Goal: Information Seeking & Learning: Compare options

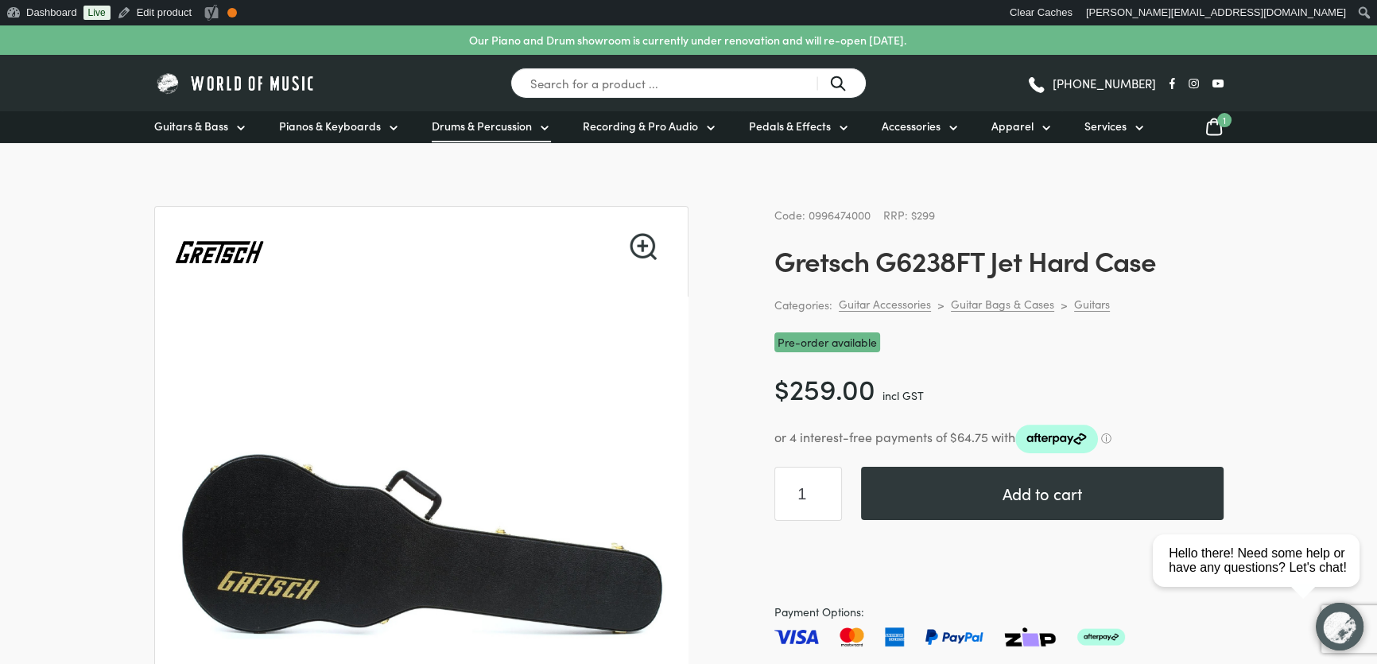
click at [492, 123] on span "Drums & Percussion" at bounding box center [482, 126] width 100 height 17
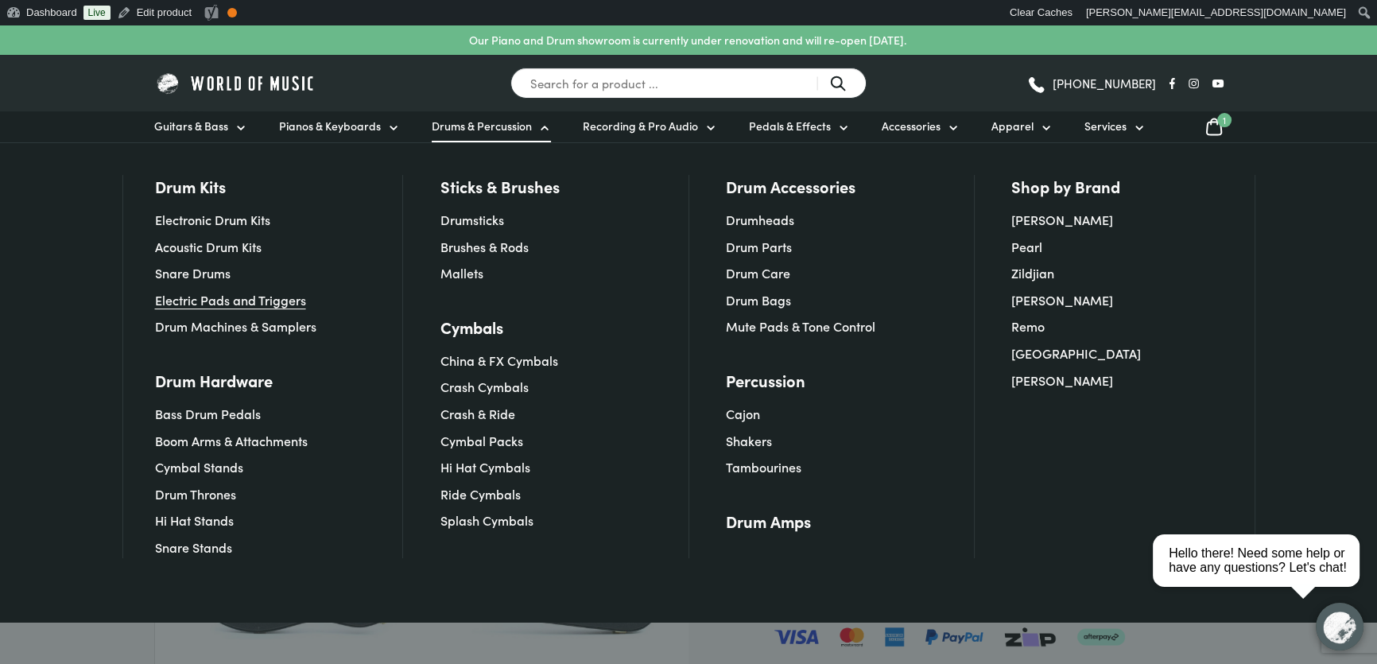
click at [270, 296] on link "Electric Pads and Triggers" at bounding box center [230, 299] width 151 height 17
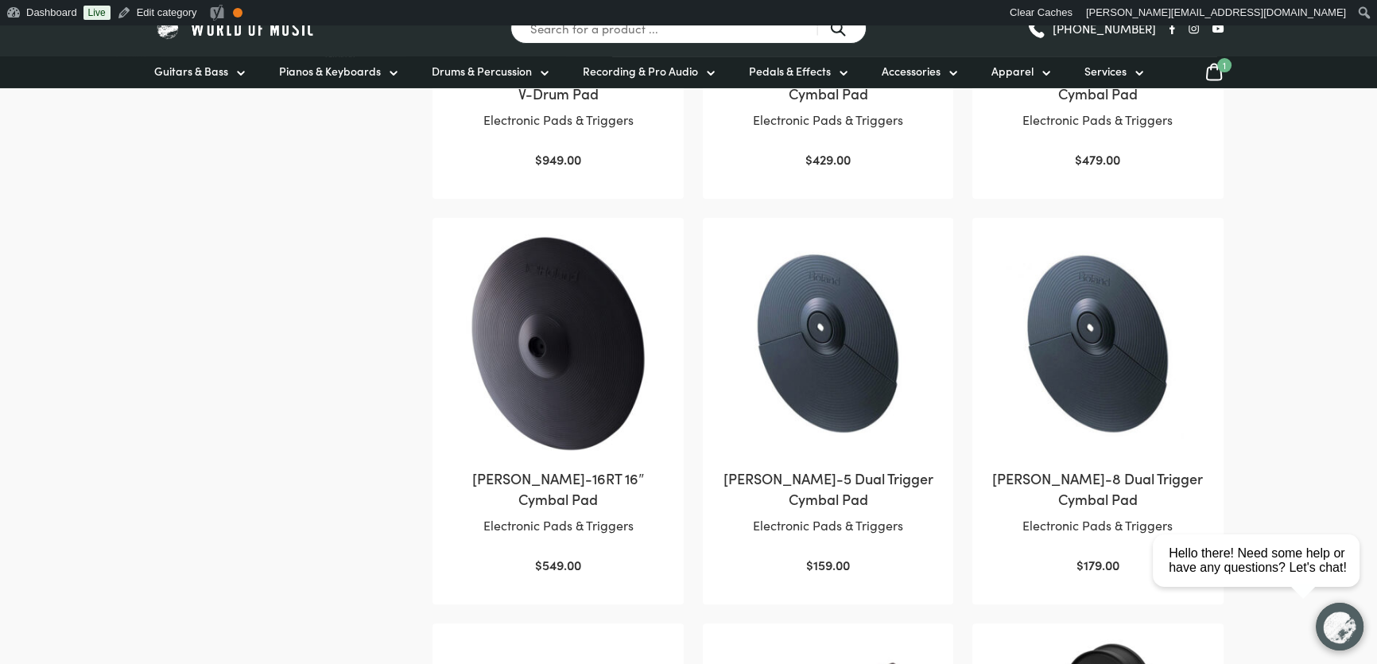
scroll to position [650, 0]
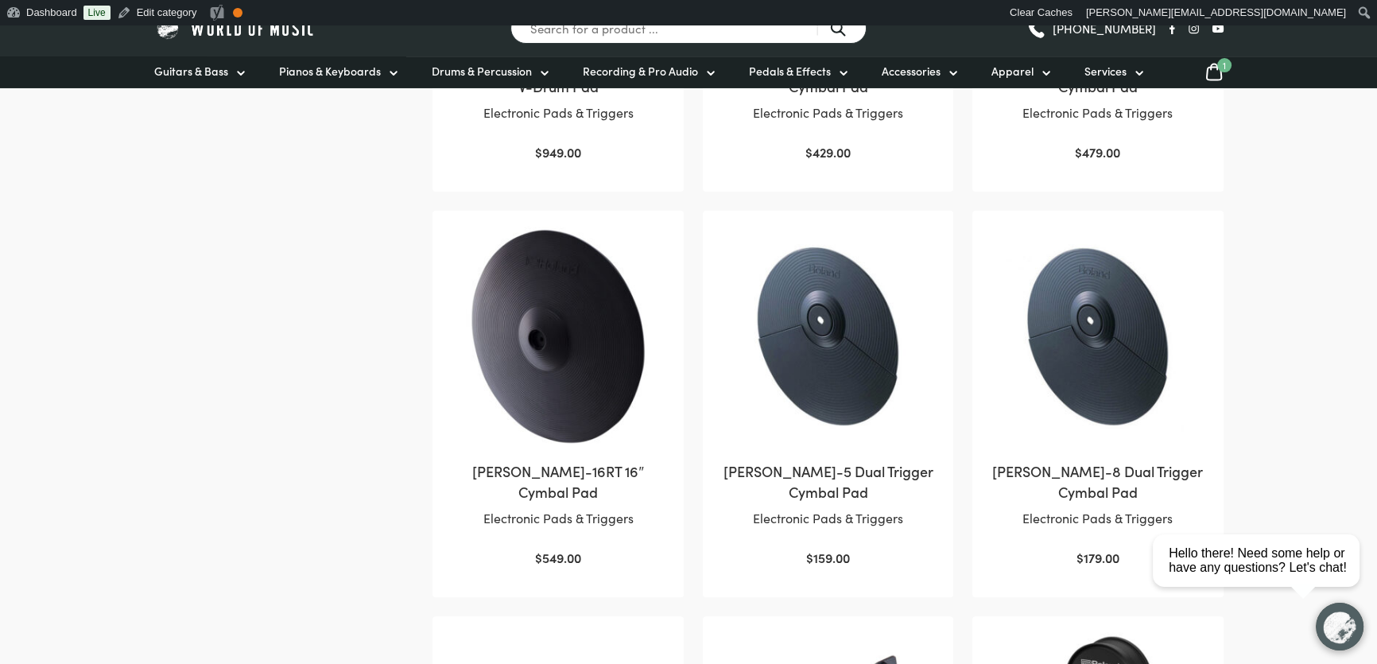
click at [612, 484] on link "Roland CY-16RT 16″ Cymbal Pad Electronic Pads & Triggers $ 549.00" at bounding box center [557, 397] width 219 height 341
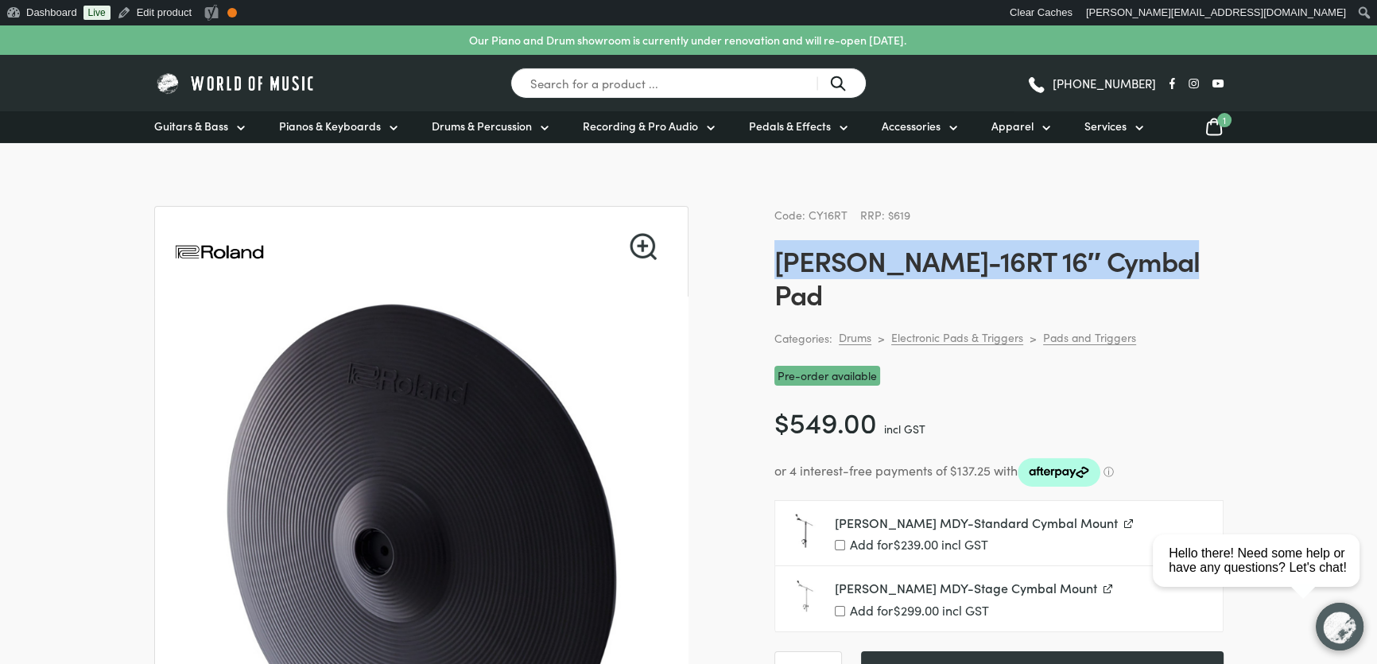
drag, startPoint x: 1168, startPoint y: 269, endPoint x: 774, endPoint y: 260, distance: 394.3
click at [774, 260] on h1 "[PERSON_NAME]-16RT 16″ Cymbal Pad" at bounding box center [998, 276] width 449 height 67
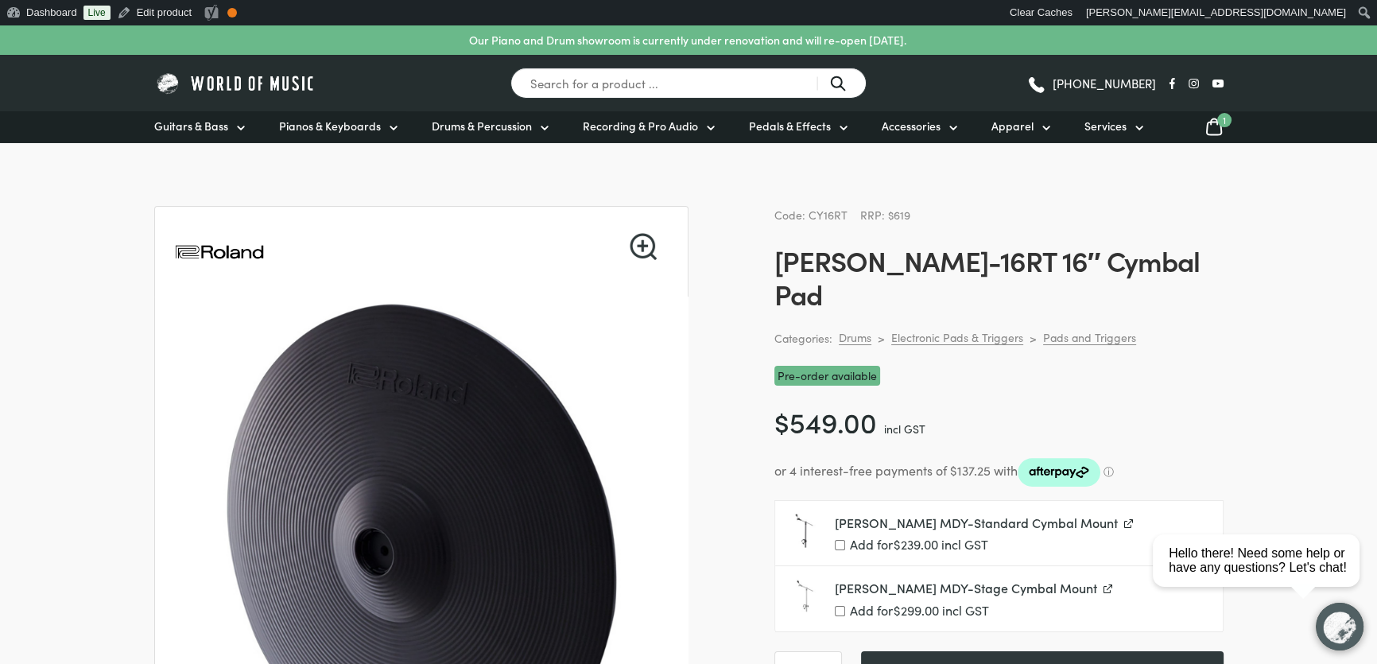
click at [829, 210] on span "Code: CY16RT" at bounding box center [810, 215] width 73 height 16
click at [832, 215] on span "Code: CY16RT" at bounding box center [810, 215] width 73 height 16
drag, startPoint x: 847, startPoint y: 216, endPoint x: 807, endPoint y: 215, distance: 40.6
click at [807, 215] on div "Code: CY16RT RRP: $619" at bounding box center [998, 215] width 449 height 18
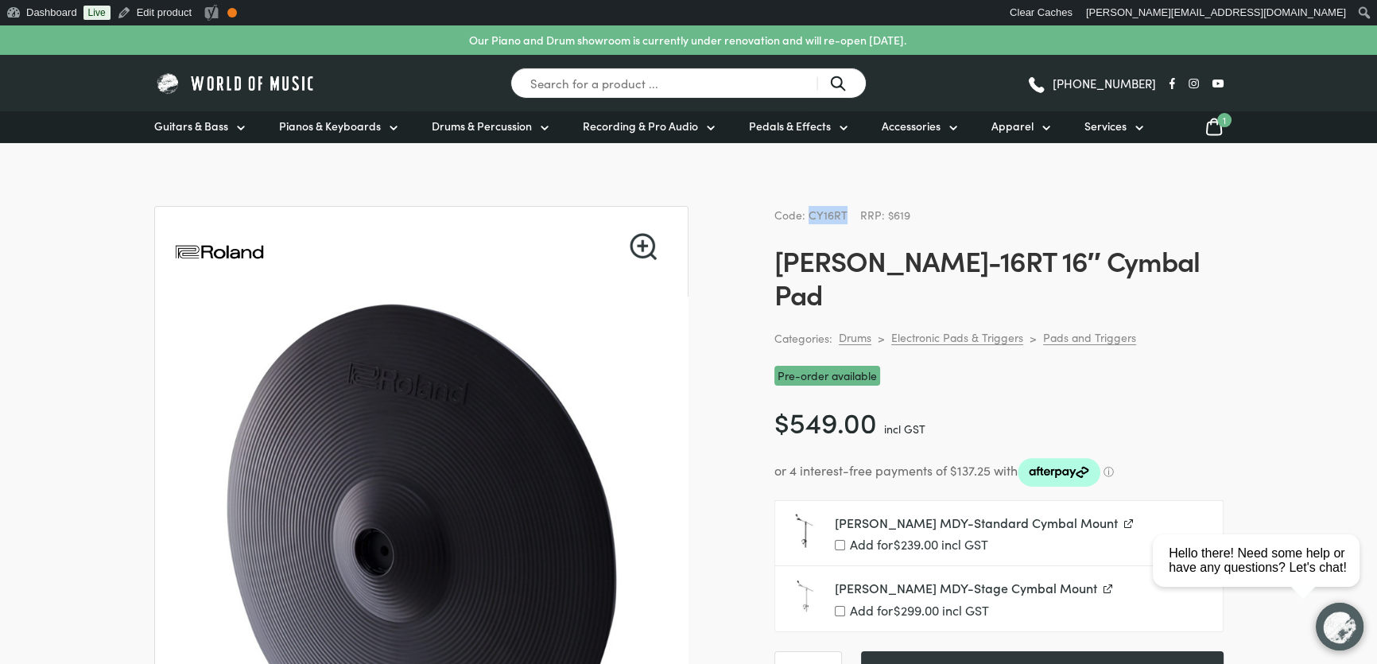
copy span "CY16RT"
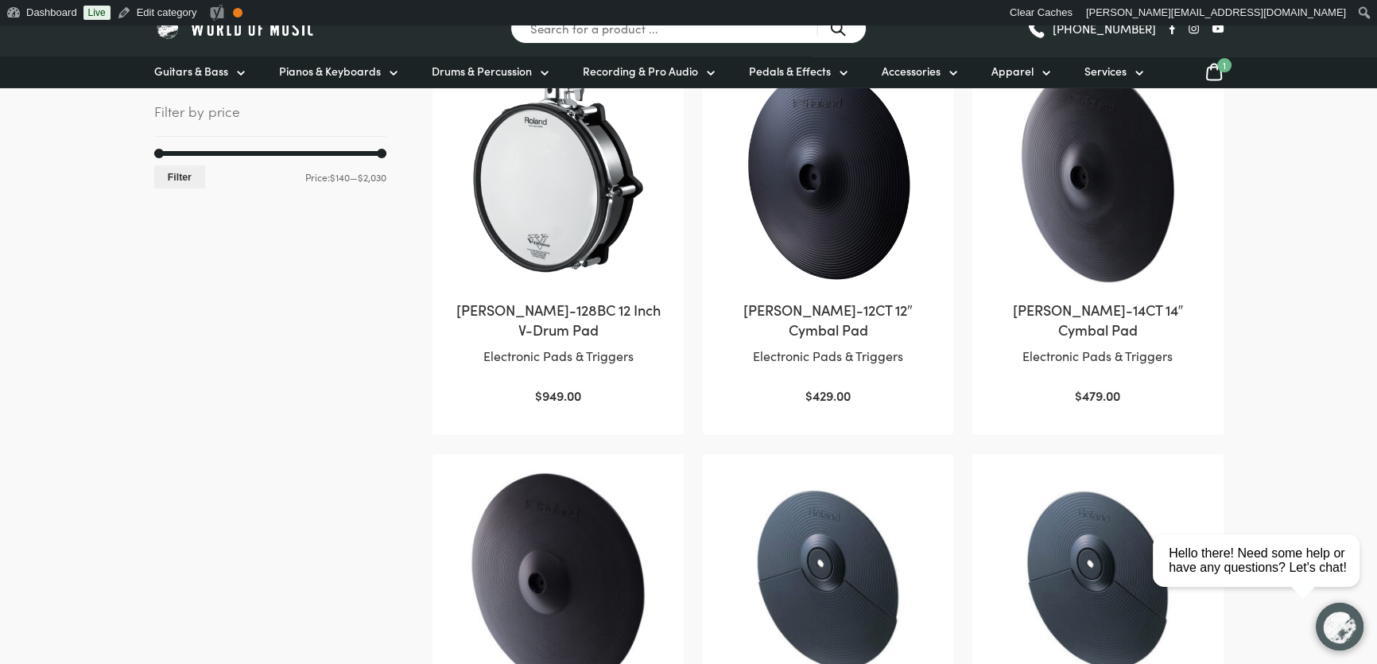
scroll to position [433, 0]
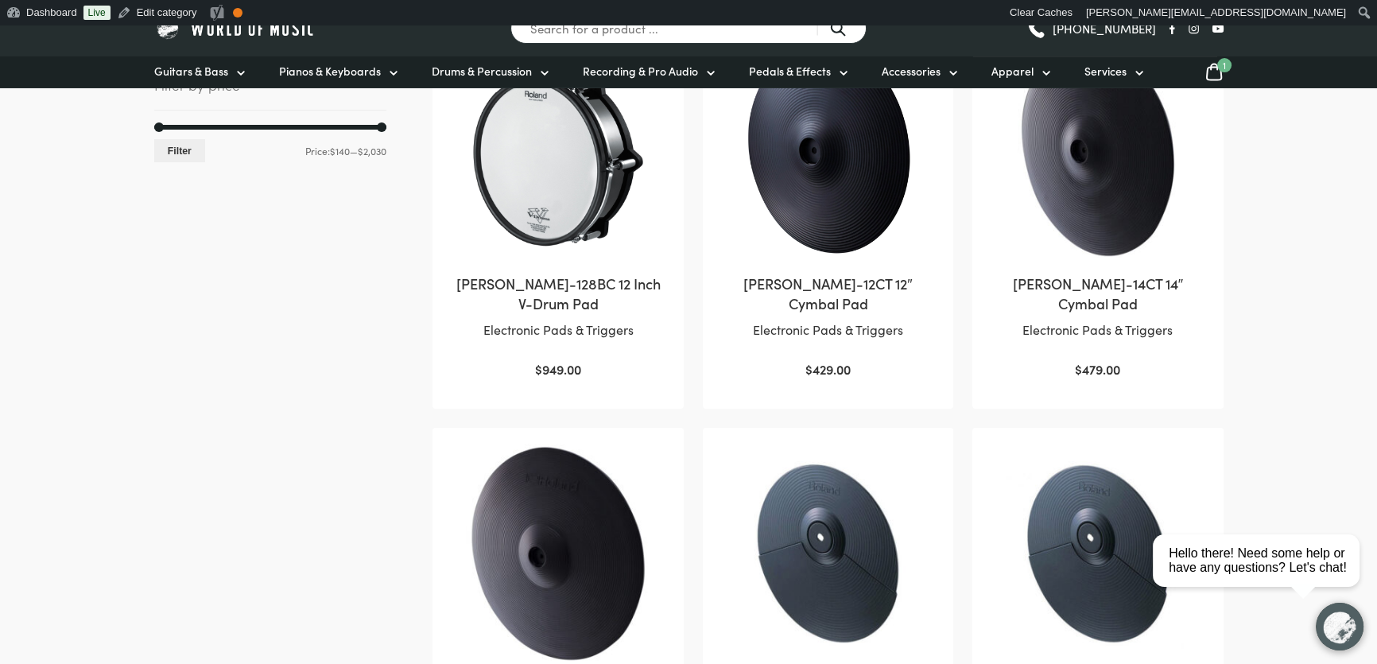
click at [590, 40] on input "Search for a product ..." at bounding box center [688, 28] width 356 height 31
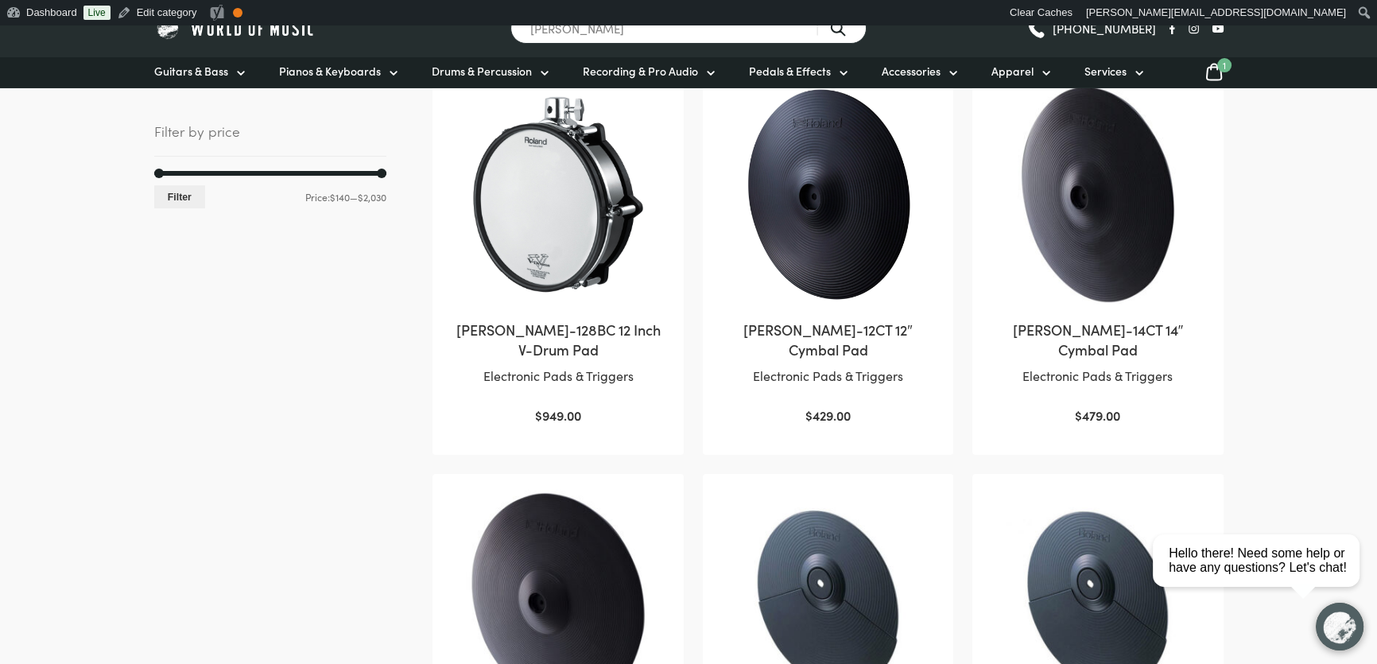
scroll to position [375, 0]
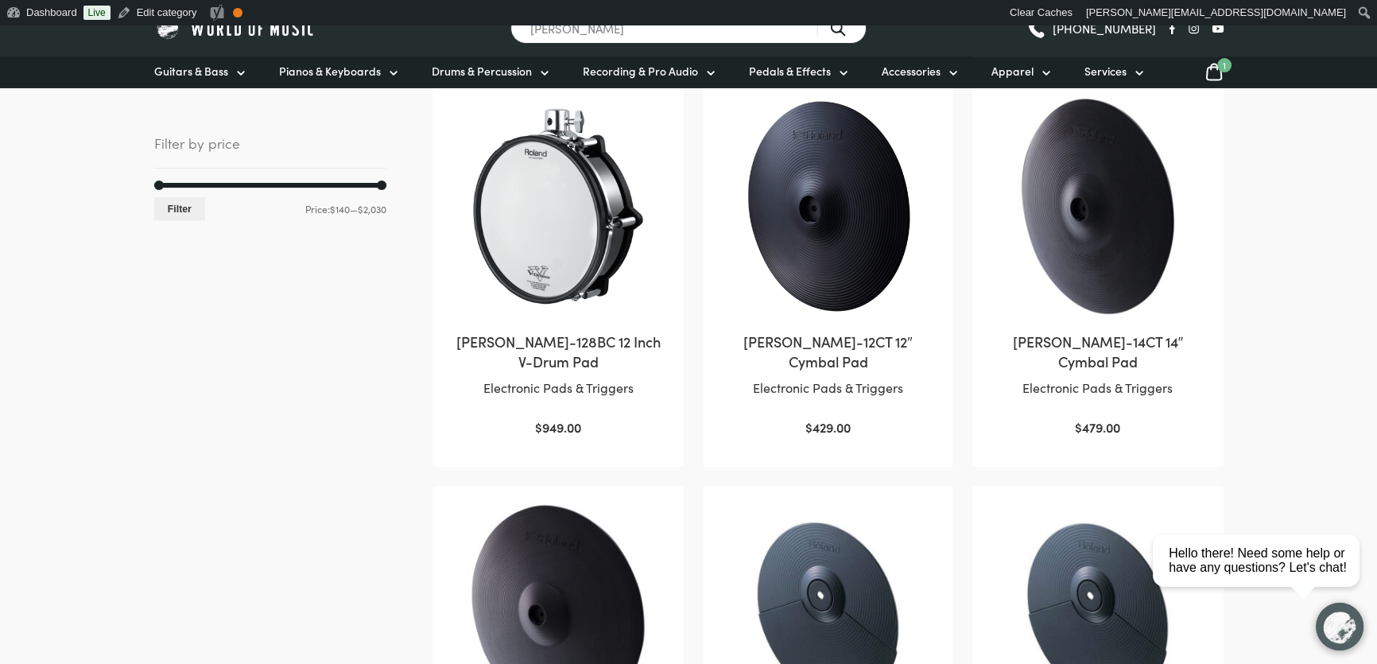
type input "[PERSON_NAME]"
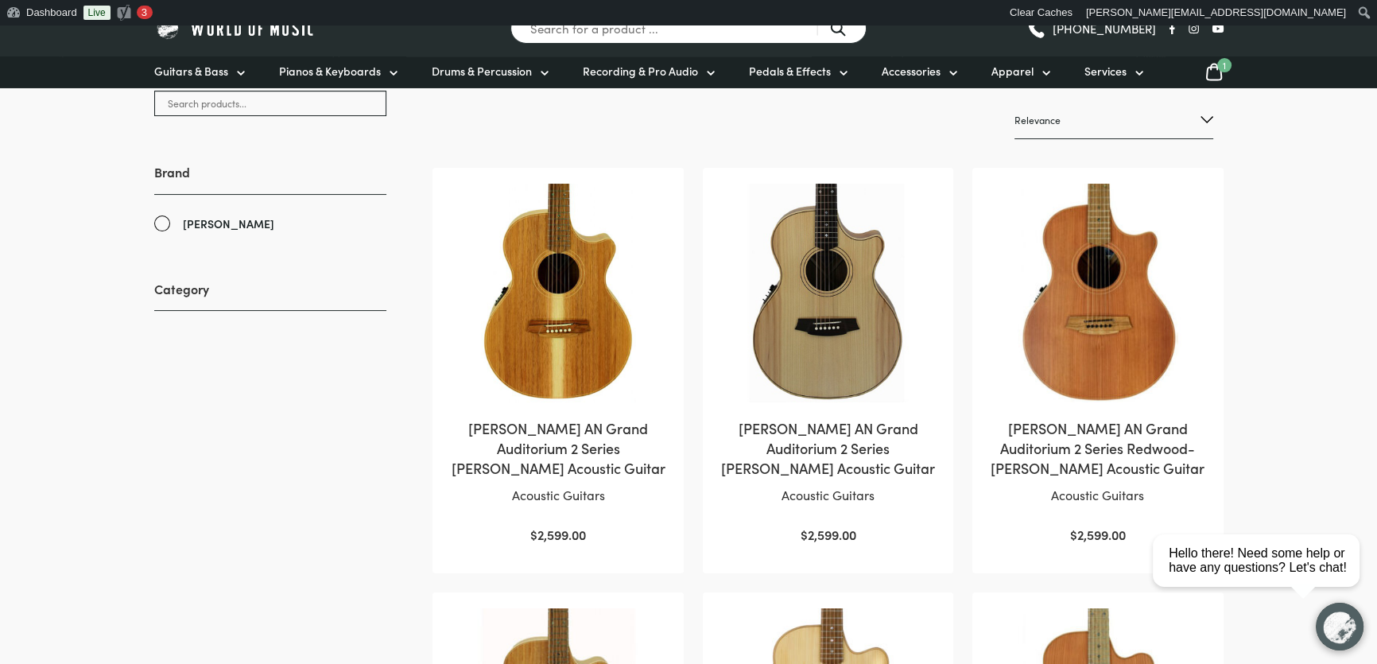
click at [568, 308] on img at bounding box center [557, 293] width 219 height 219
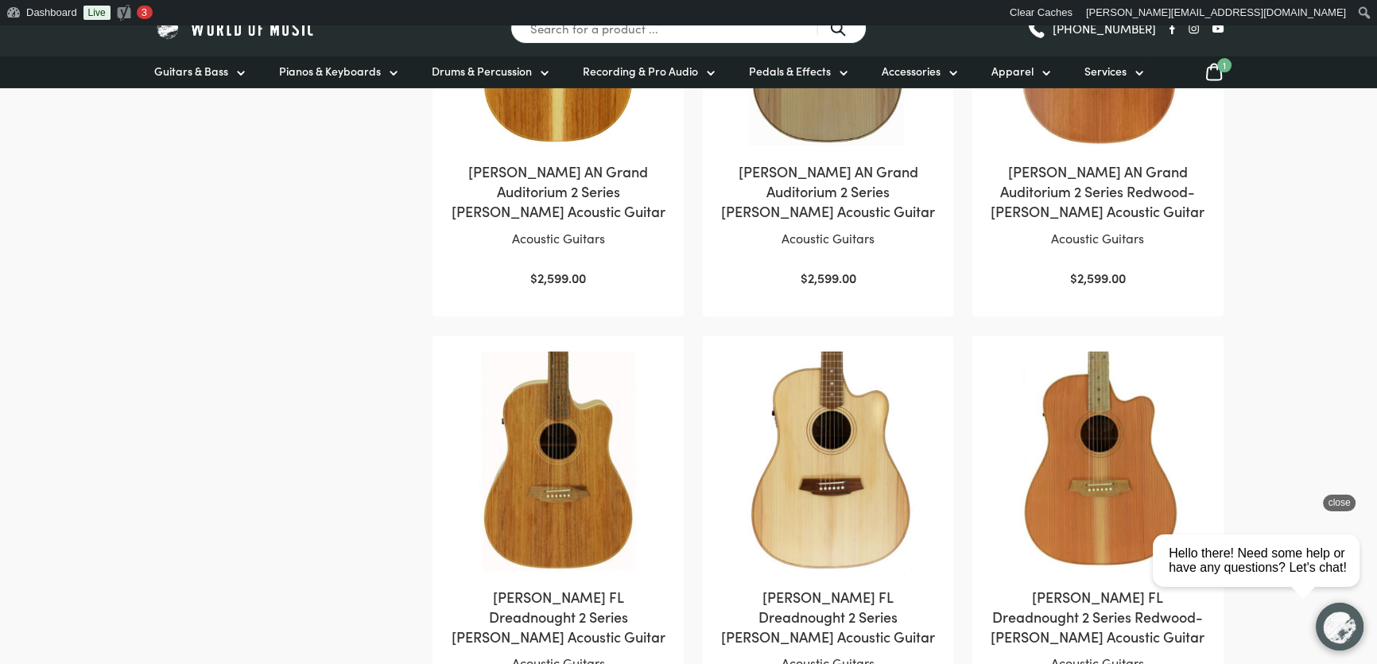
scroll to position [361, 0]
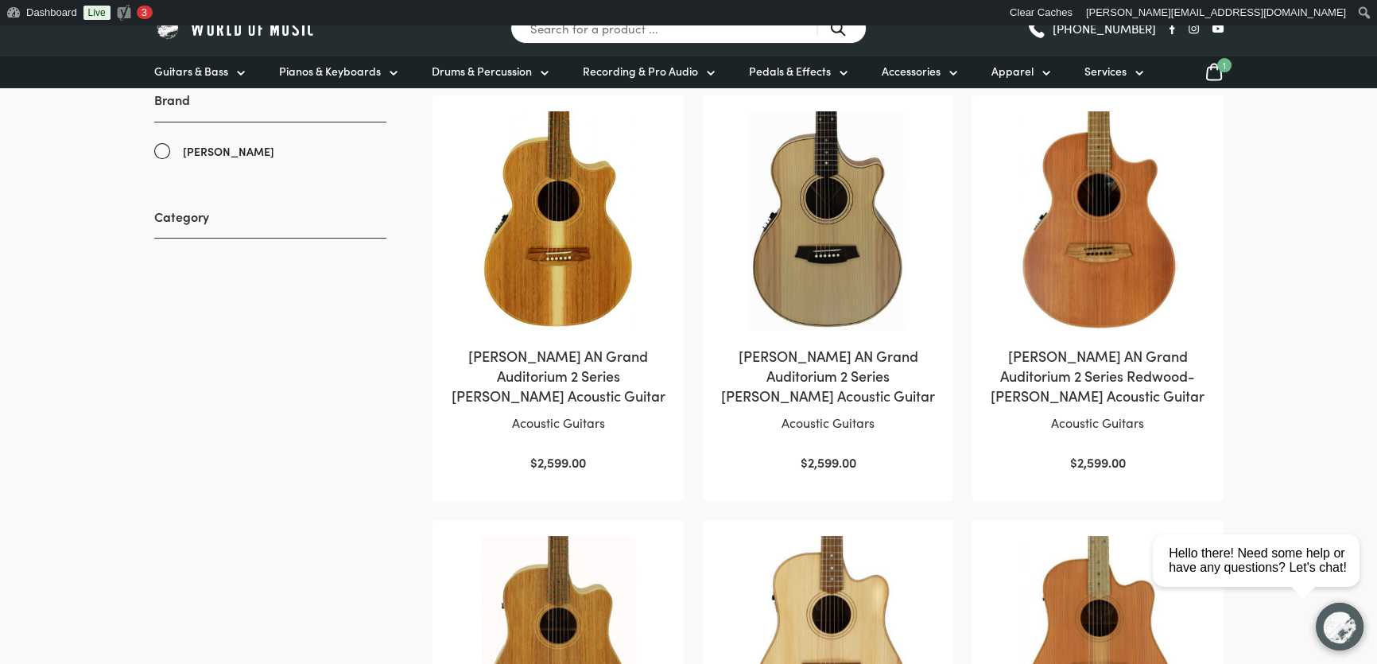
click at [824, 280] on img at bounding box center [827, 220] width 219 height 219
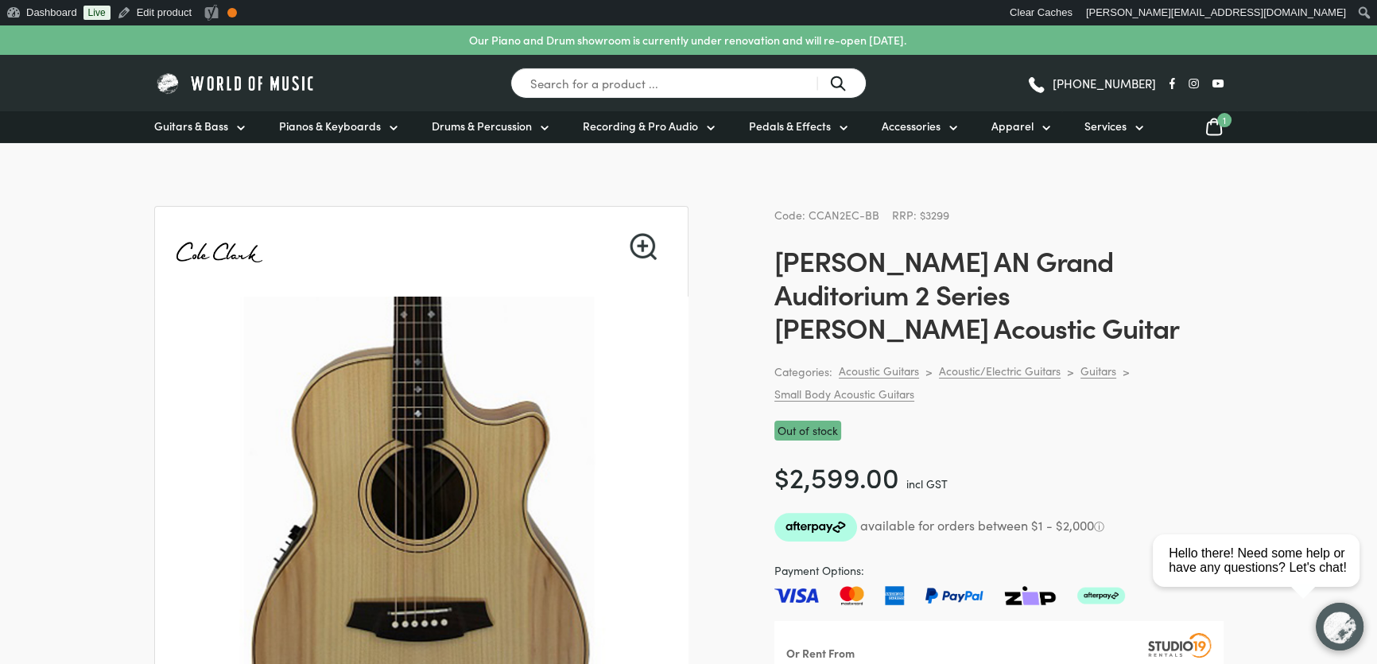
scroll to position [433, 0]
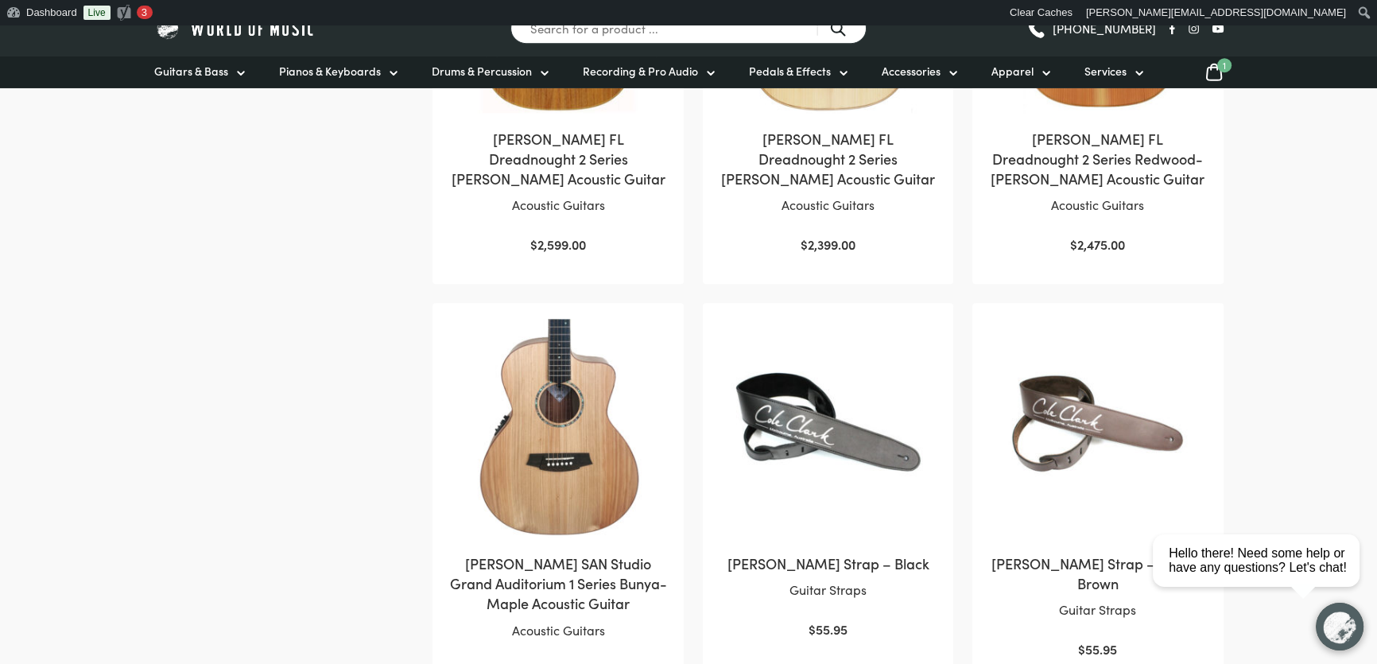
scroll to position [1083, 0]
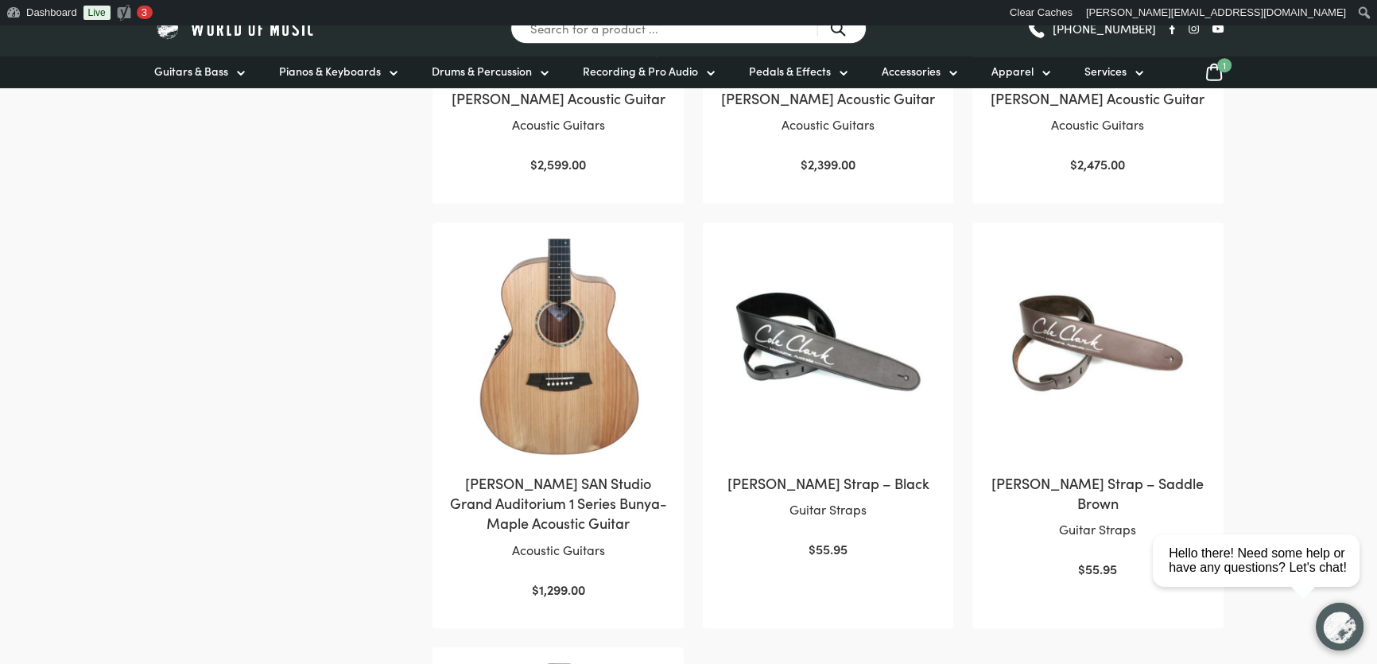
click at [583, 395] on img at bounding box center [557, 347] width 219 height 219
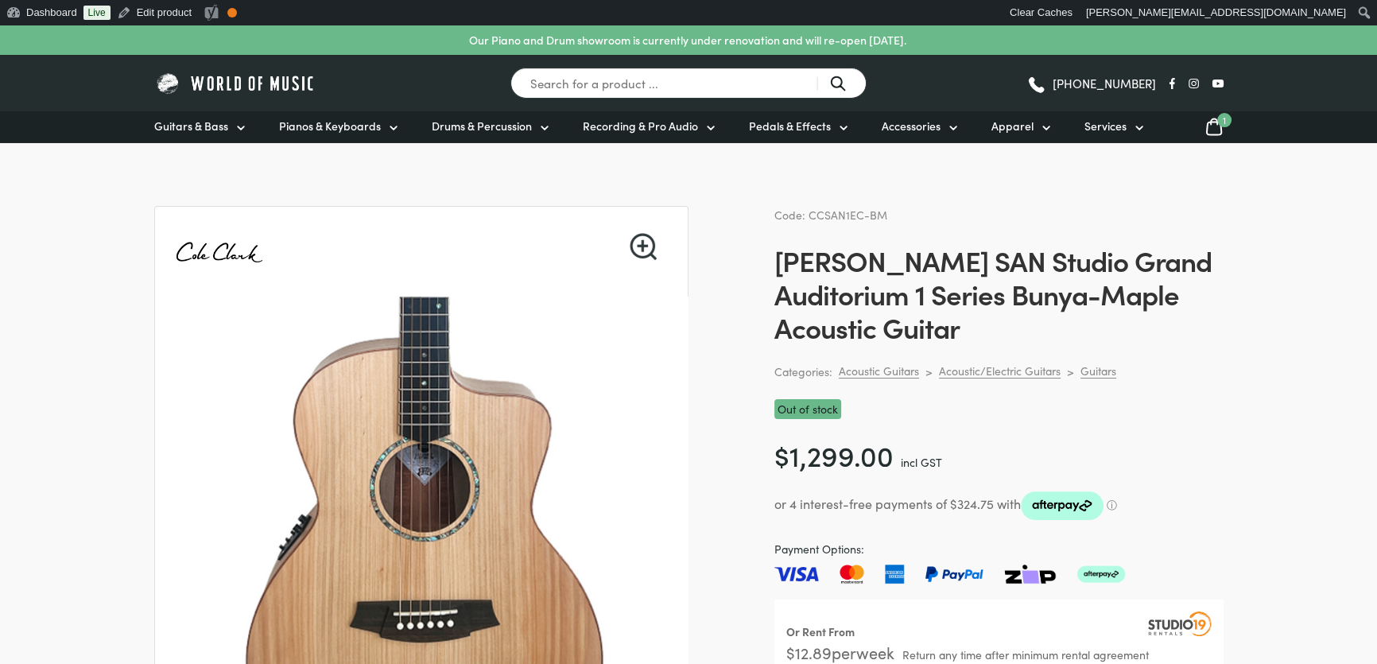
click at [254, 82] on img at bounding box center [235, 83] width 163 height 25
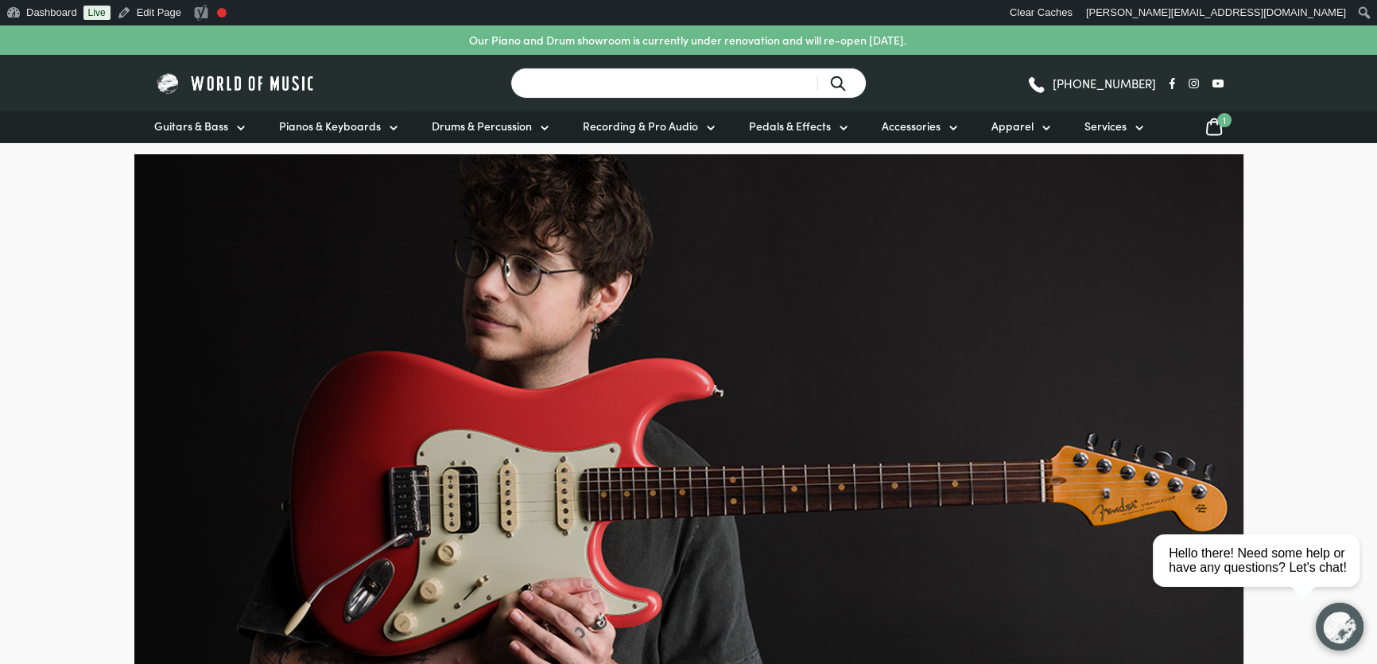
click at [634, 79] on input "Search for a product ..." at bounding box center [688, 83] width 356 height 31
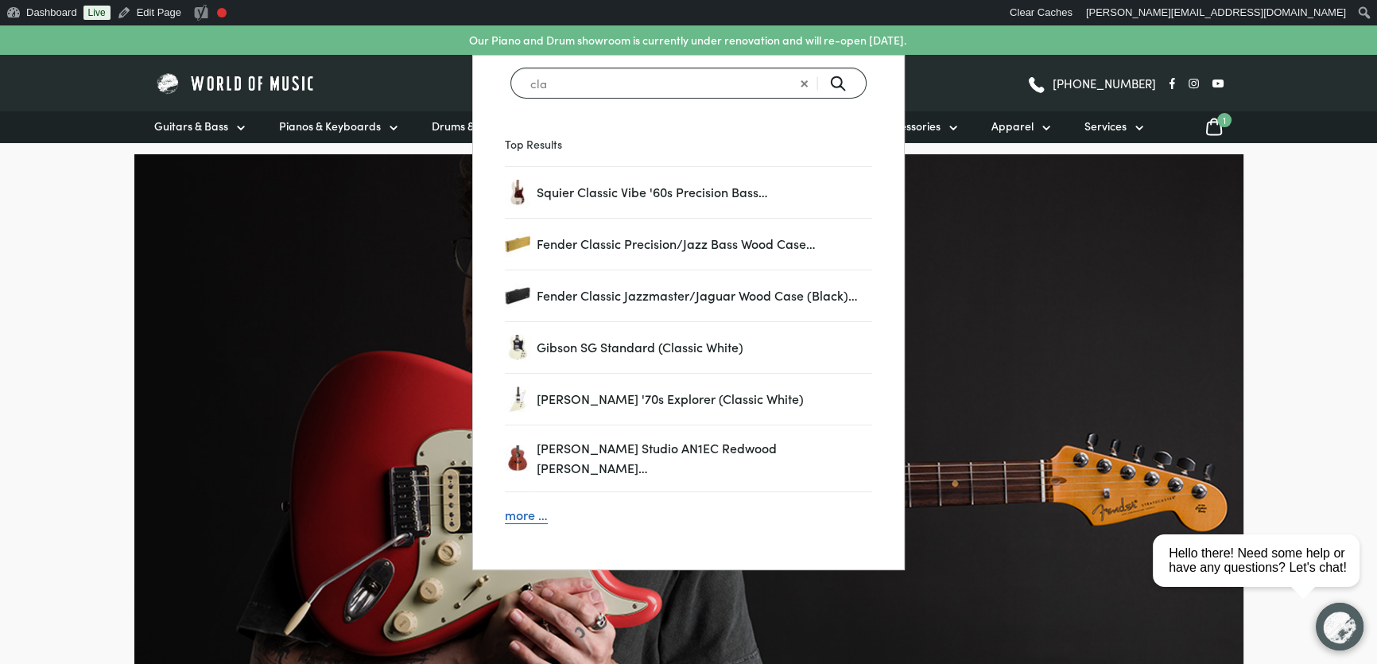
type input "cla"
click at [234, 82] on img at bounding box center [235, 83] width 163 height 25
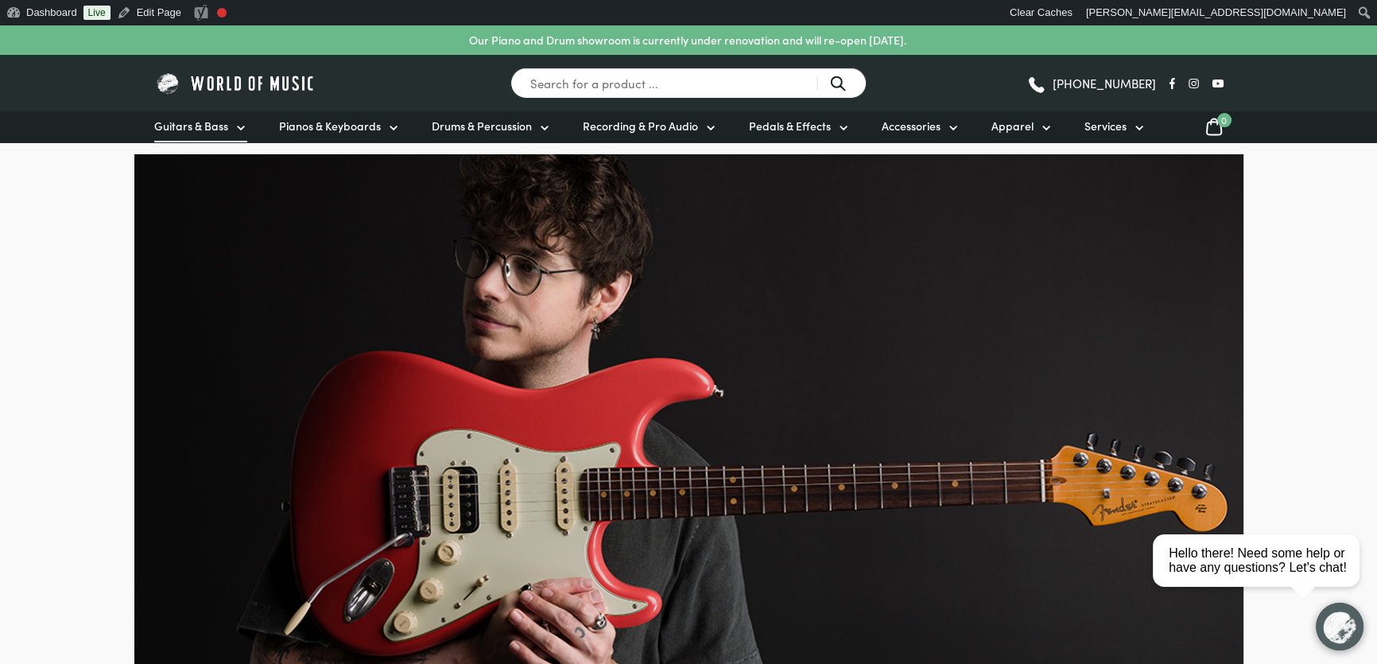
click at [210, 123] on span "Guitars & Bass" at bounding box center [191, 126] width 74 height 17
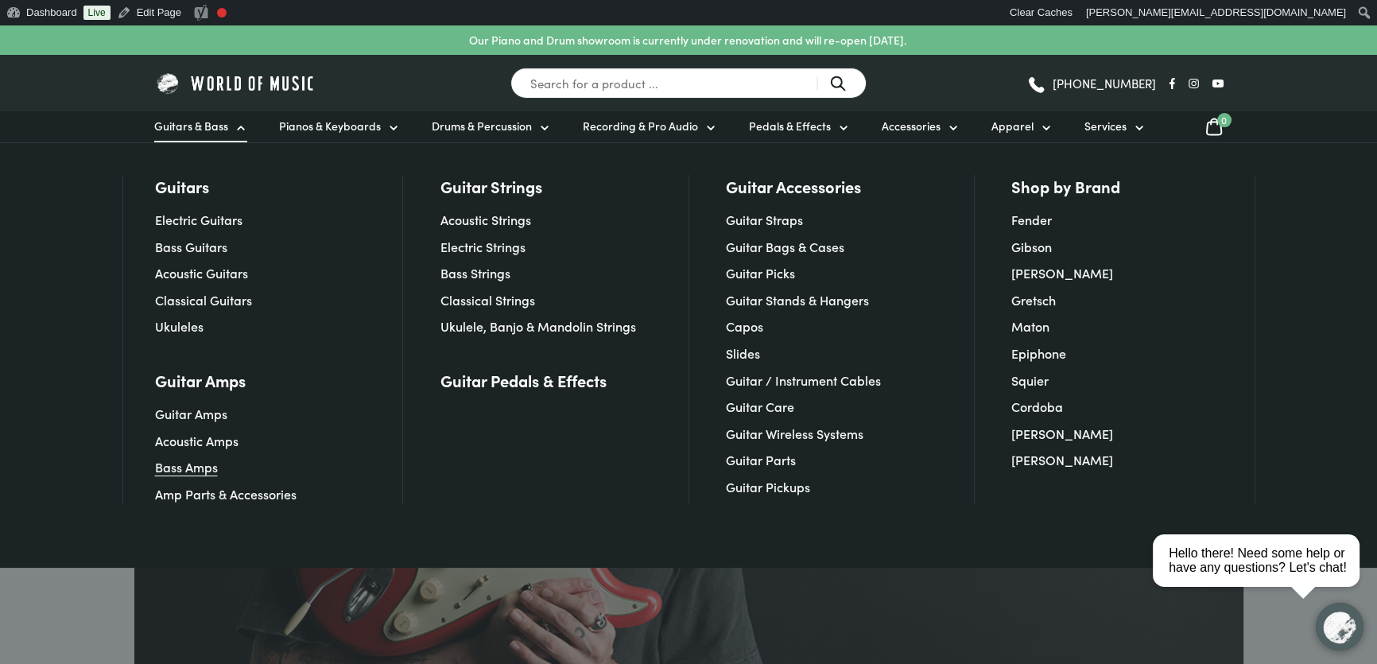
click at [188, 468] on link "Bass Amps" at bounding box center [186, 466] width 63 height 17
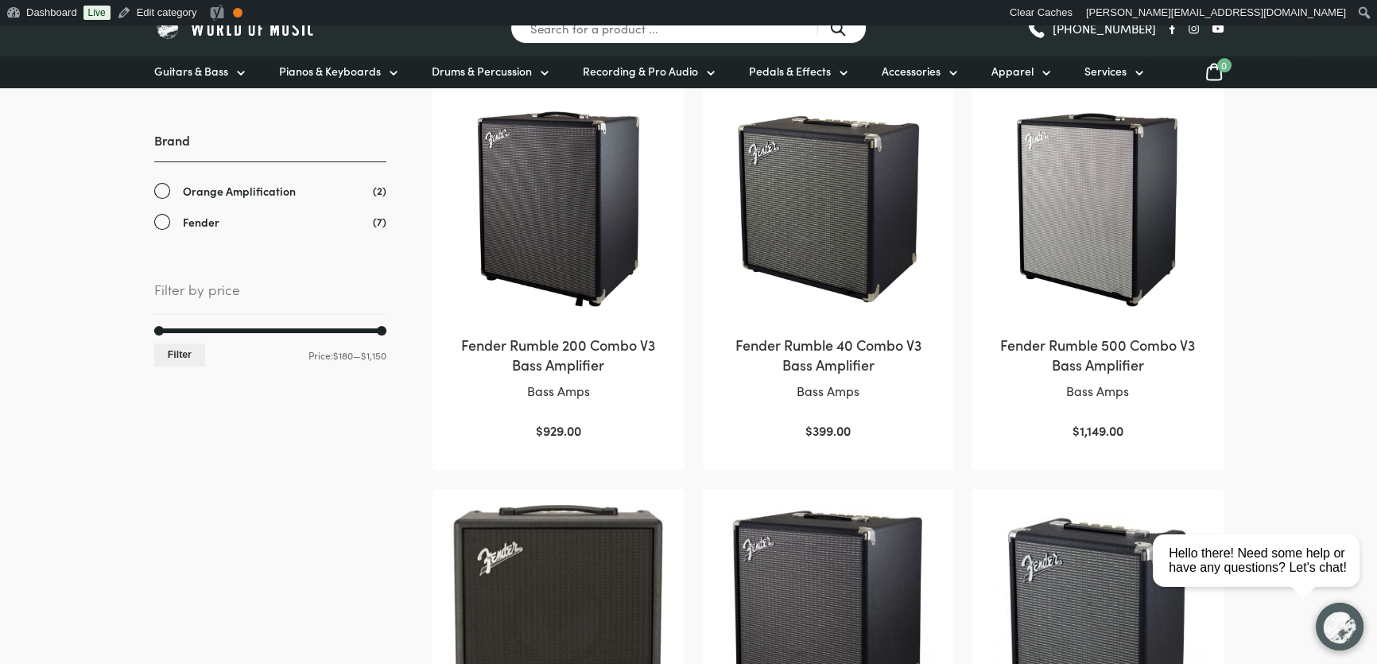
scroll to position [361, 0]
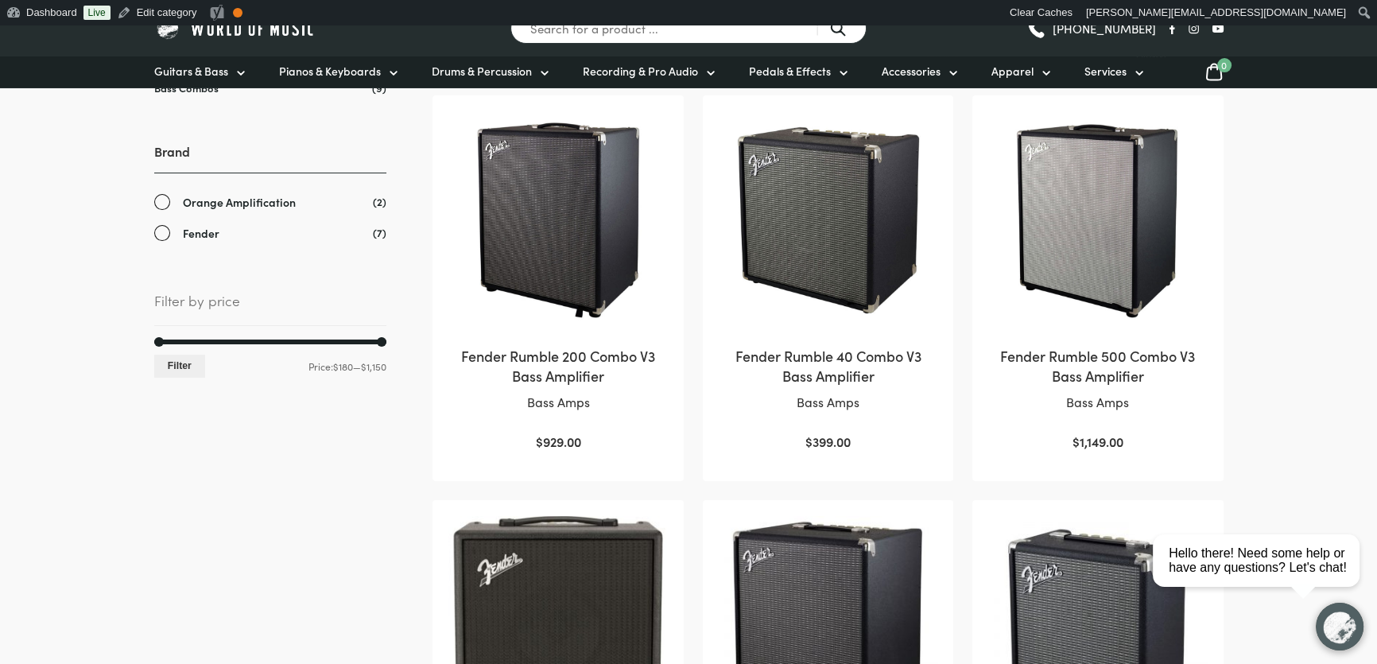
click at [860, 256] on img at bounding box center [827, 220] width 219 height 219
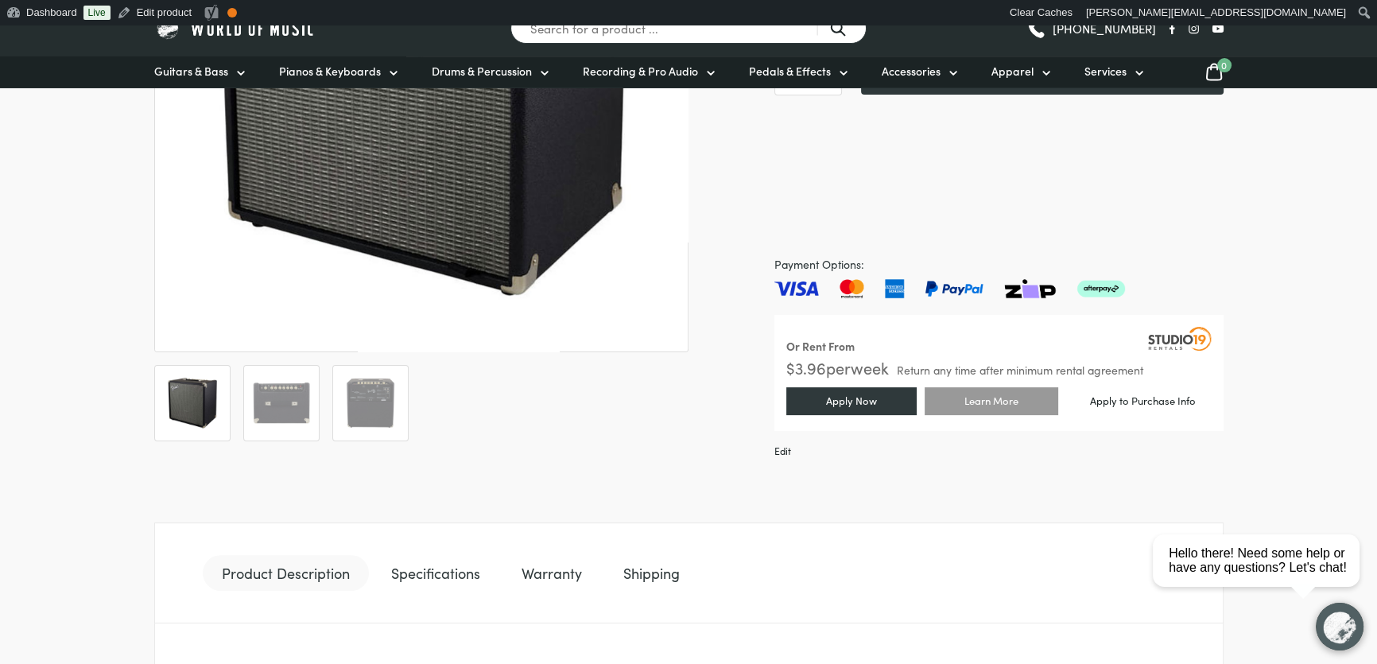
scroll to position [433, 0]
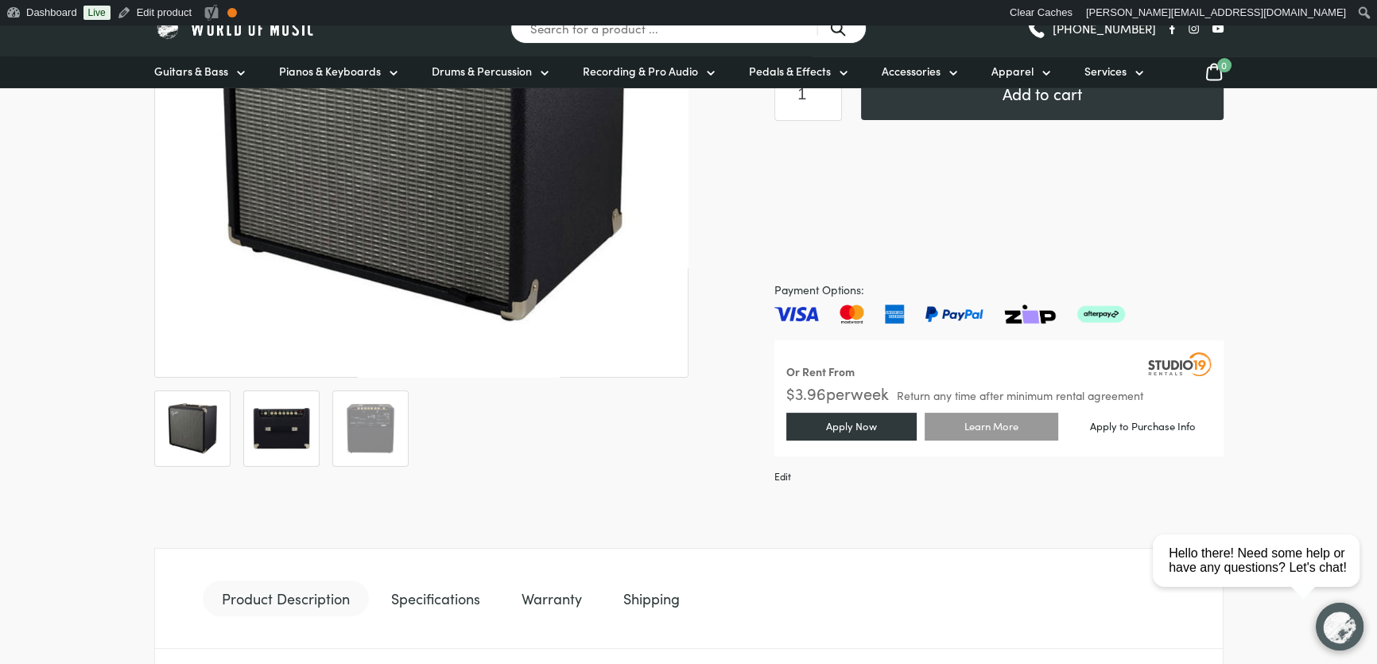
click at [266, 400] on img at bounding box center [281, 428] width 59 height 59
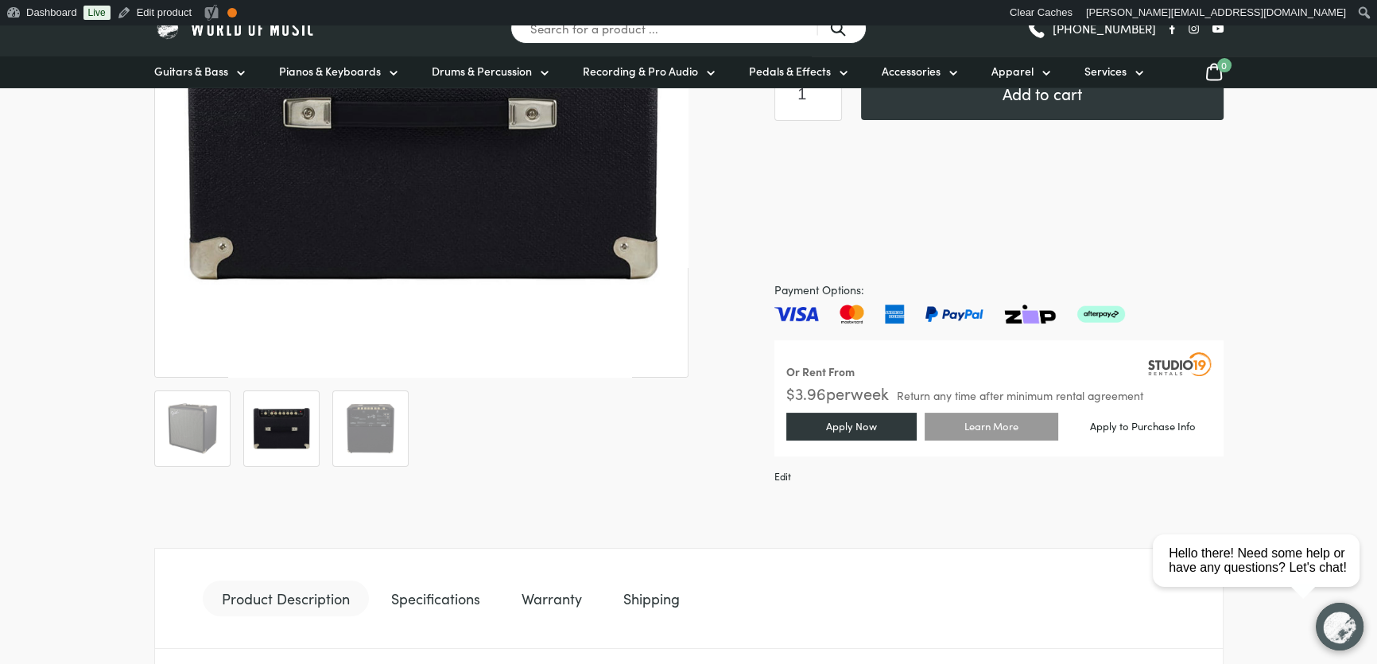
click at [389, 361] on img at bounding box center [440, 64] width 636 height 636
click at [334, 421] on li at bounding box center [370, 428] width 76 height 76
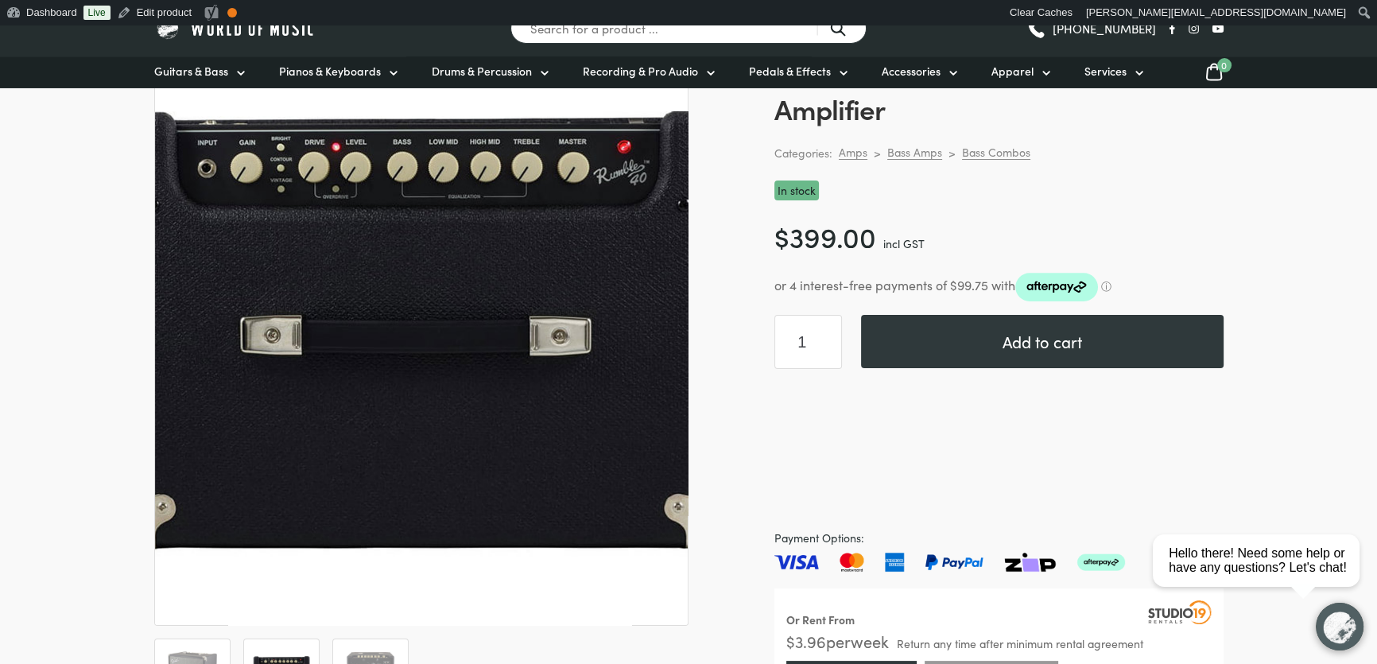
scroll to position [361, 0]
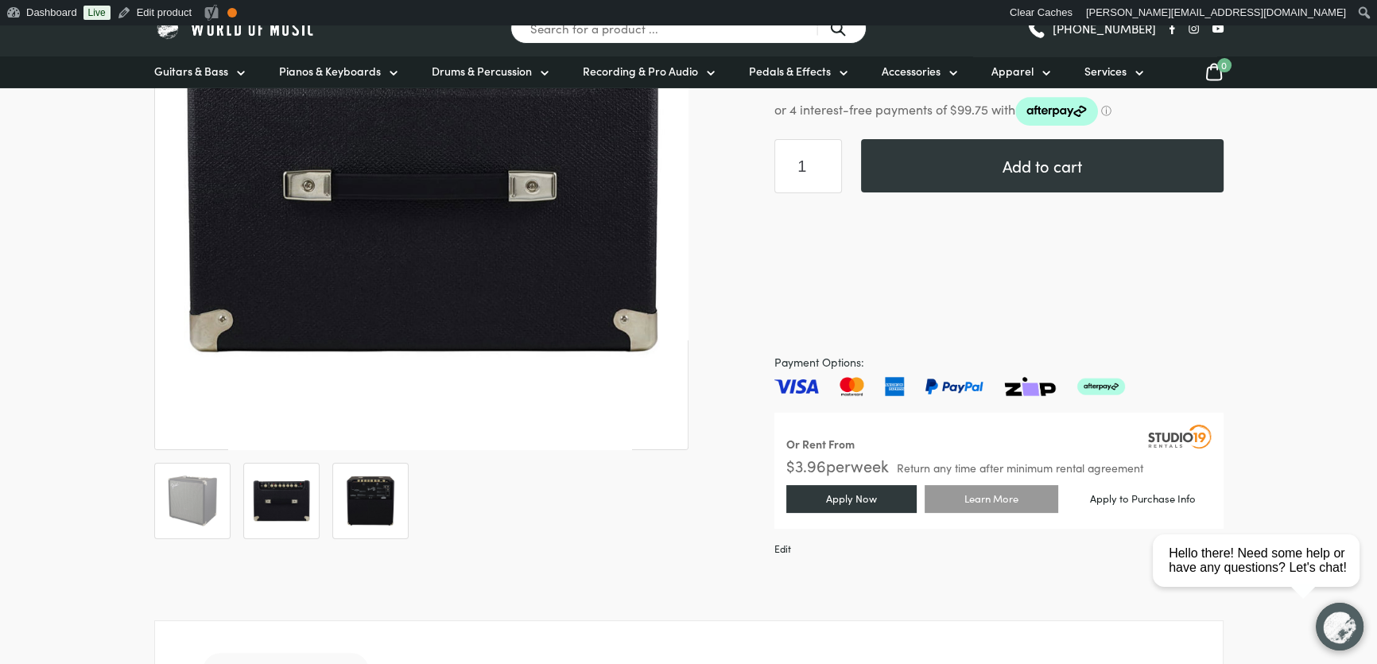
click at [339, 492] on li at bounding box center [370, 501] width 76 height 76
click at [361, 491] on img at bounding box center [370, 500] width 59 height 59
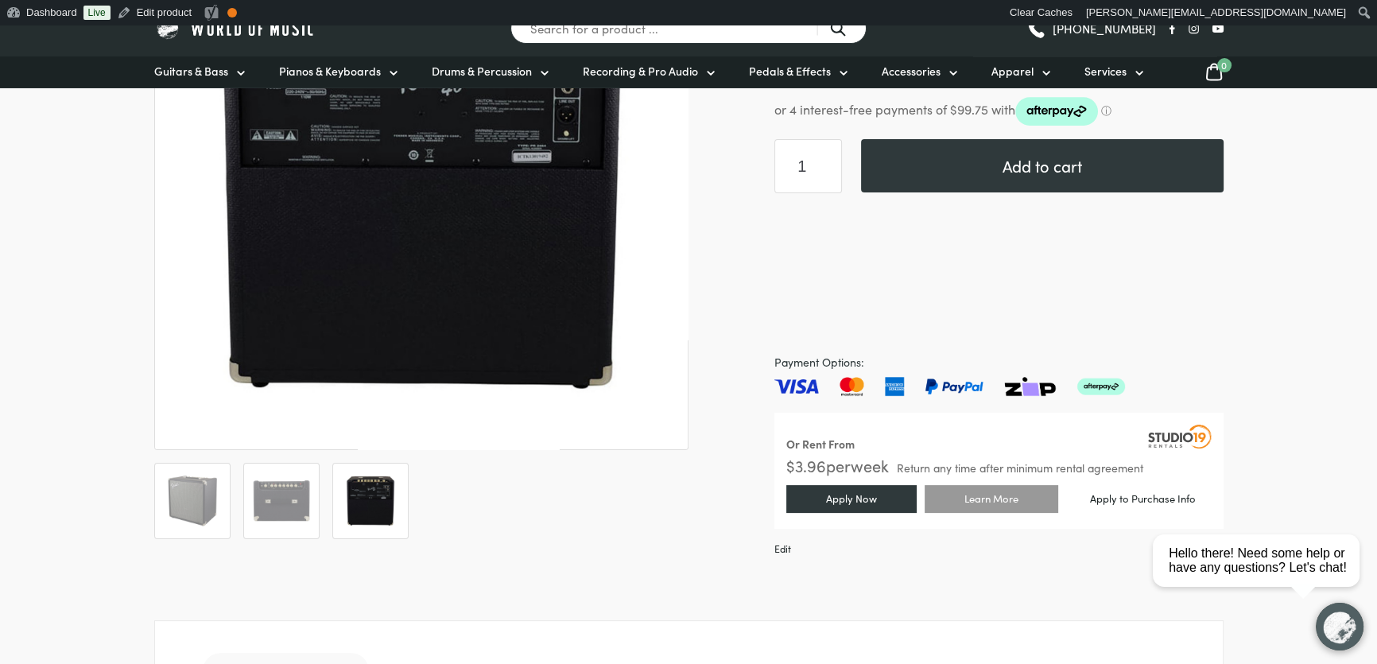
scroll to position [0, 0]
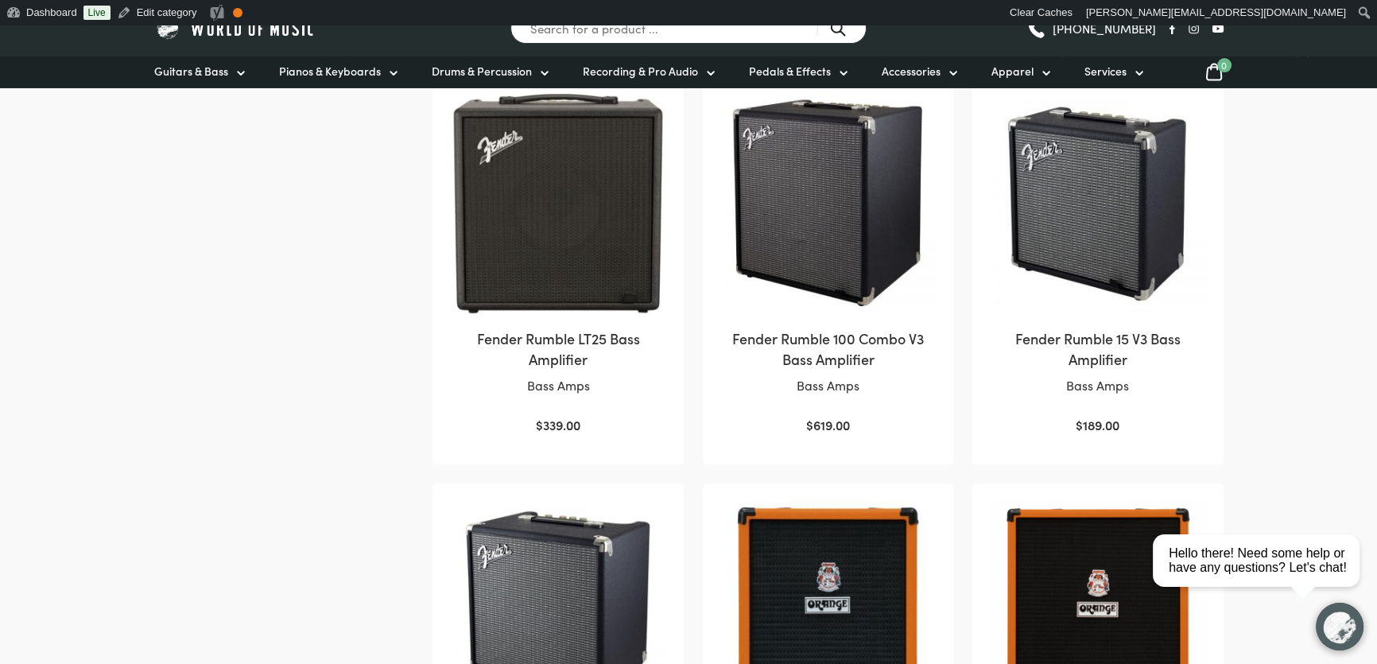
scroll to position [722, 0]
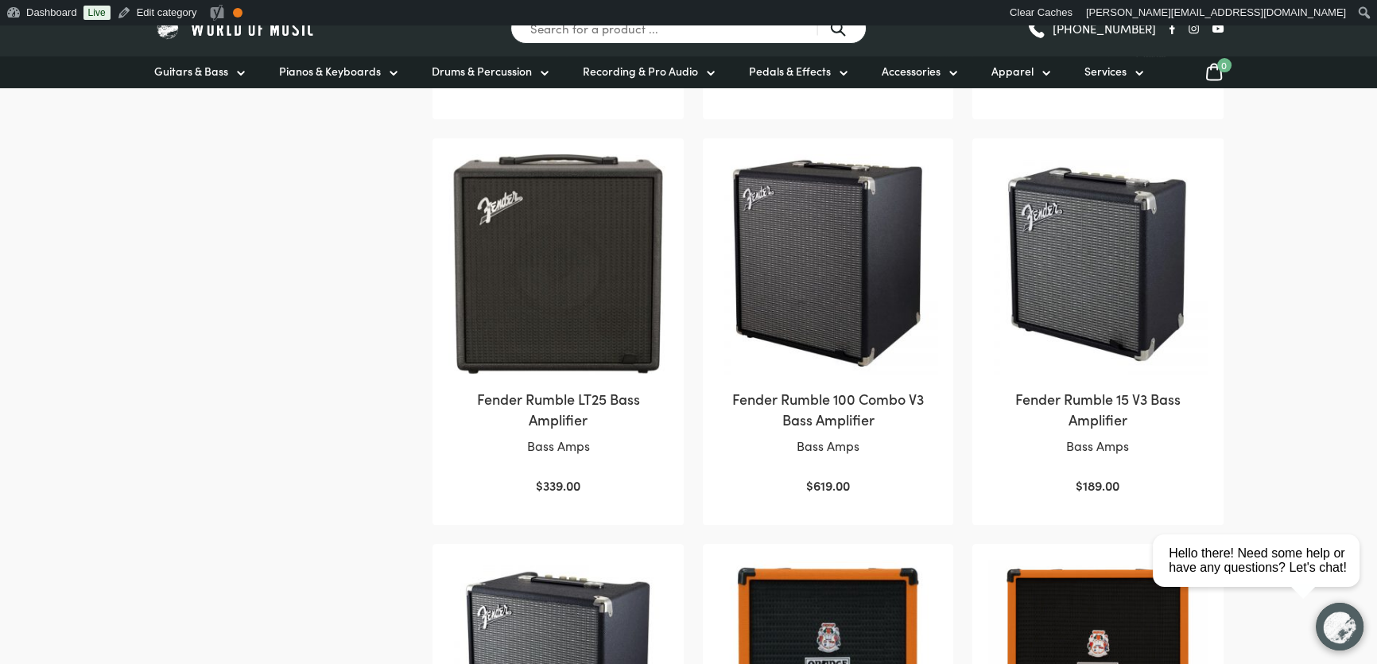
click at [853, 324] on img at bounding box center [827, 263] width 219 height 219
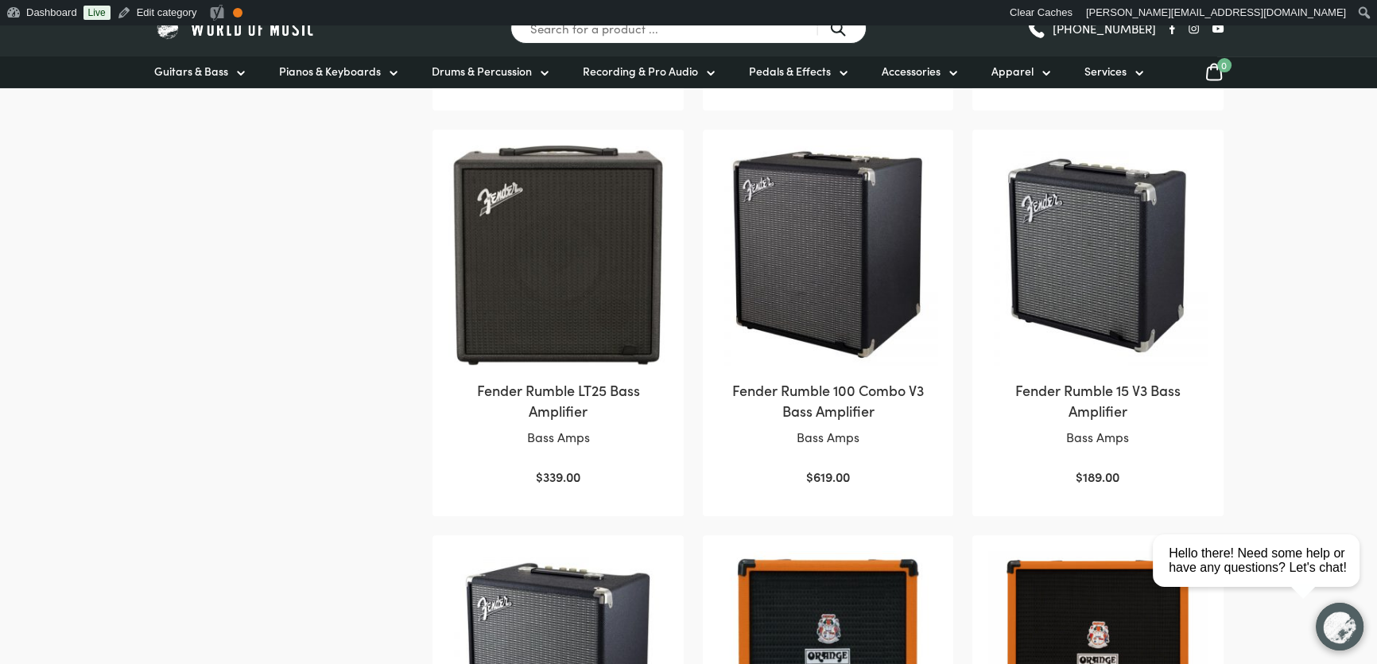
scroll to position [722, 0]
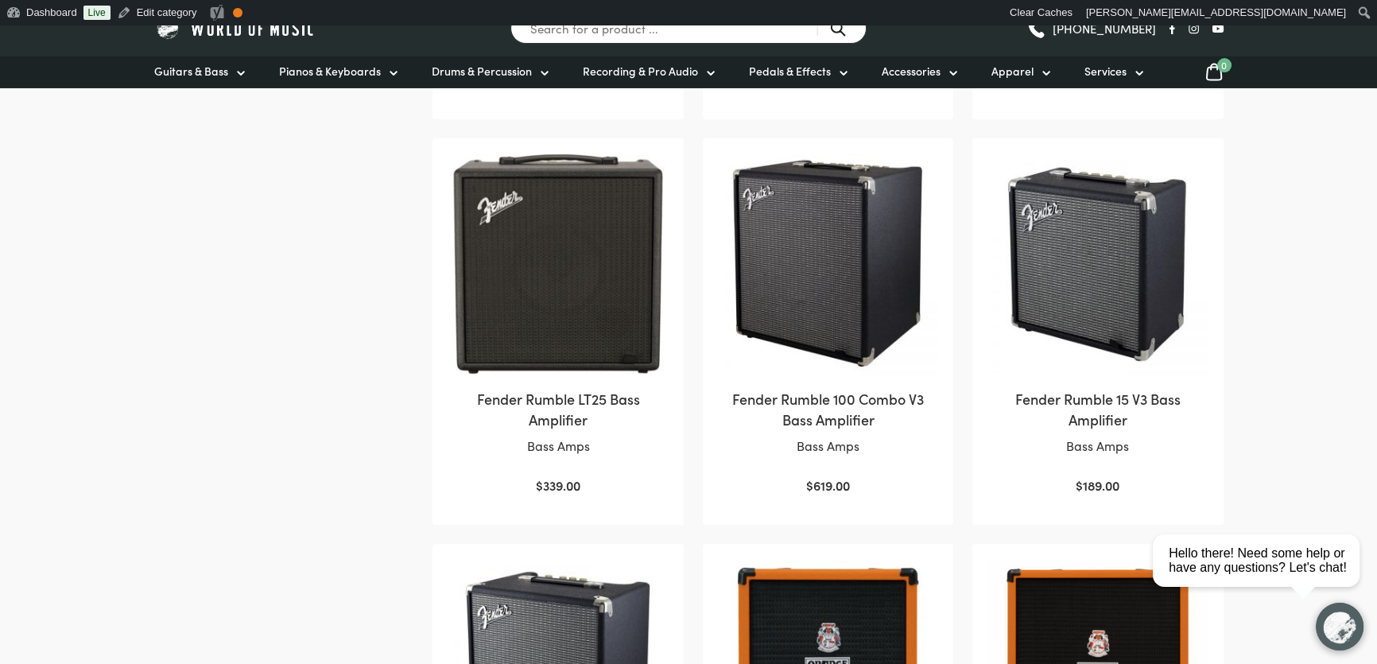
click at [862, 281] on img at bounding box center [827, 263] width 219 height 219
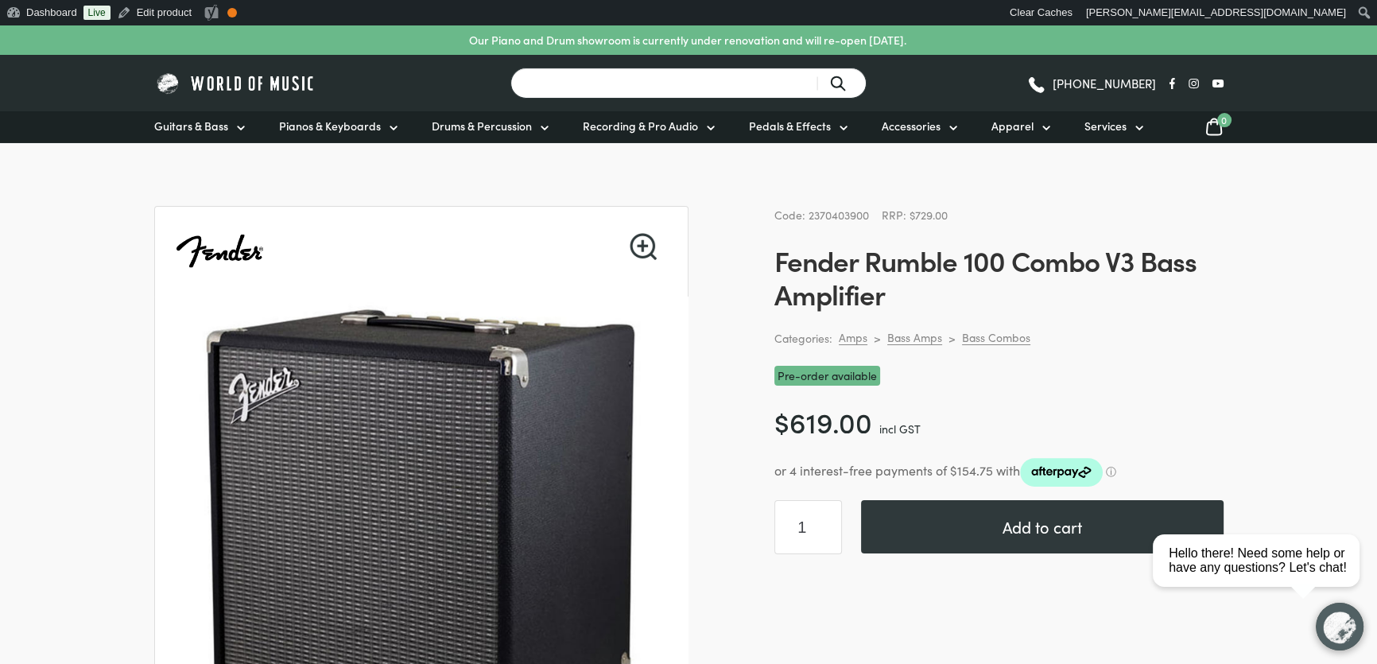
click at [593, 81] on input "Search for a product ..." at bounding box center [688, 83] width 356 height 31
type input "f"
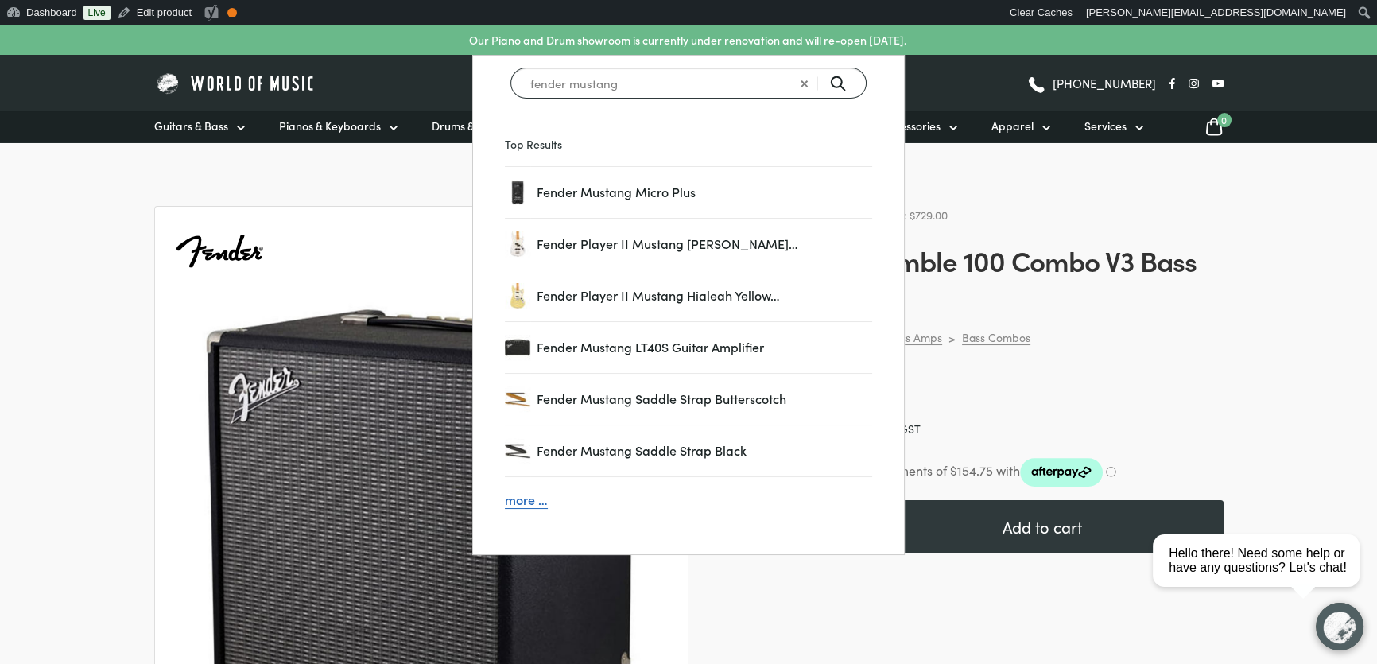
type input "fender mustang"
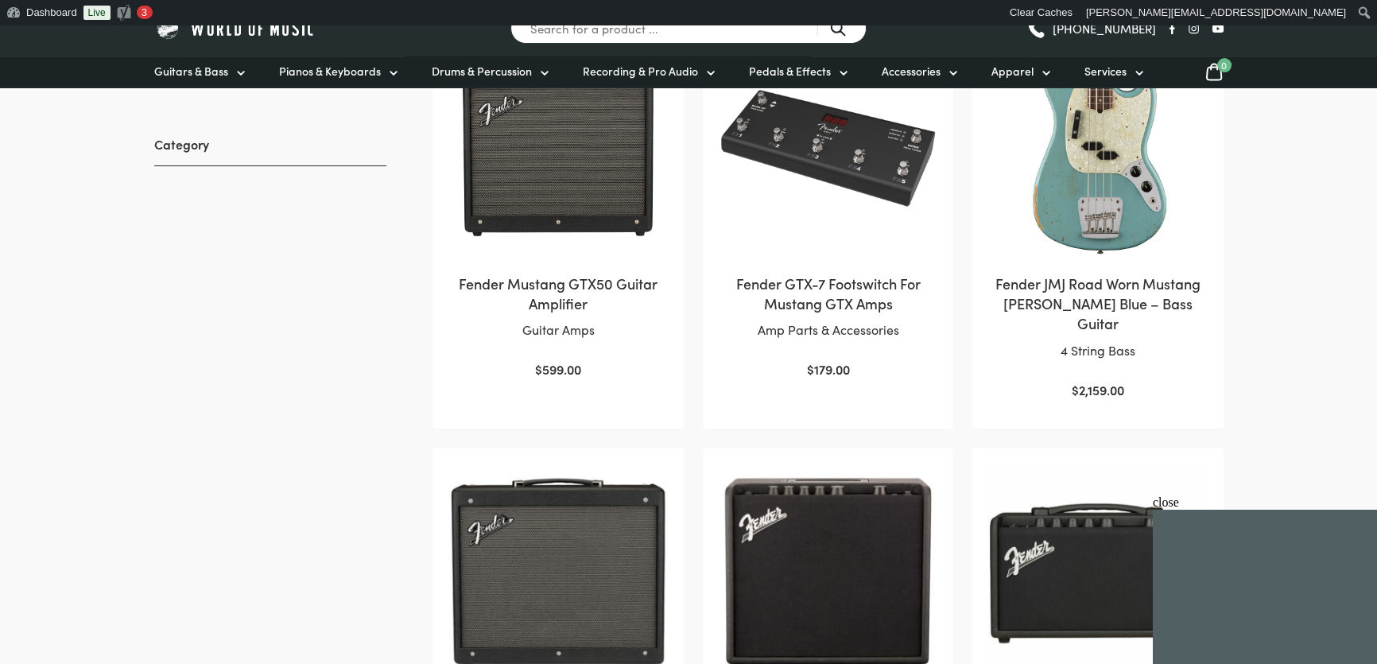
scroll to position [433, 0]
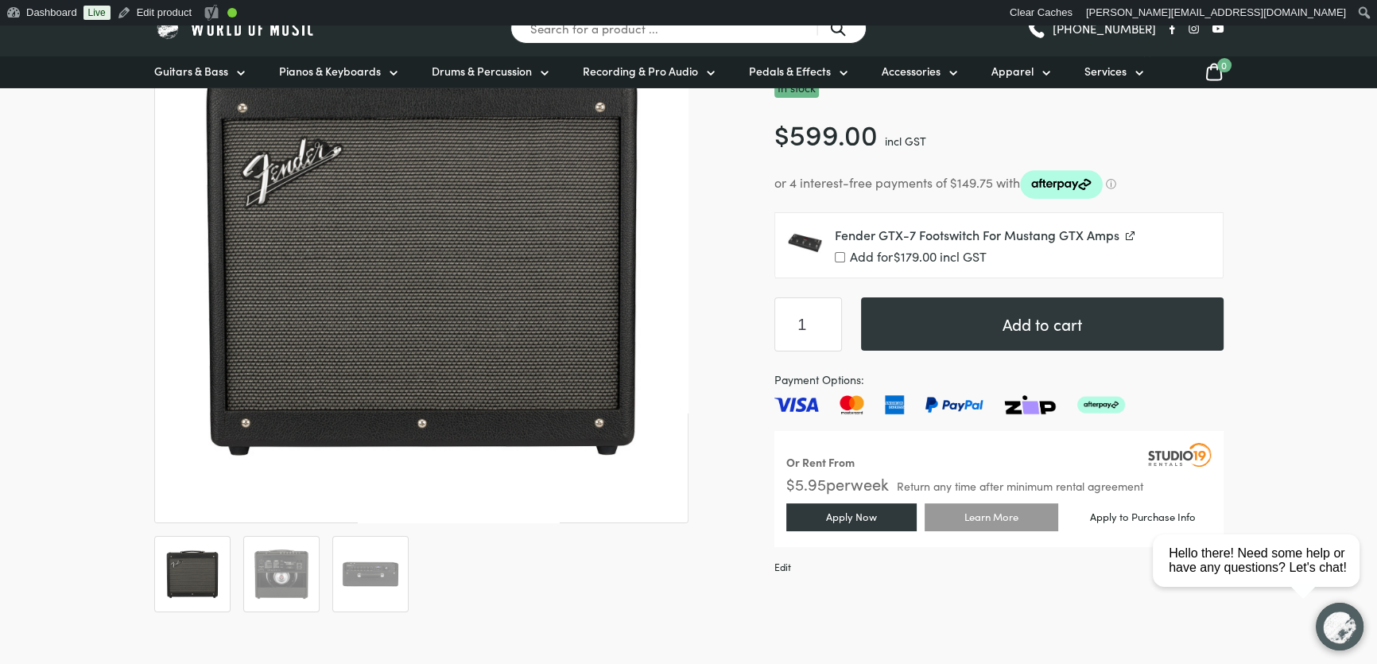
scroll to position [289, 0]
click at [285, 578] on img at bounding box center [281, 573] width 59 height 59
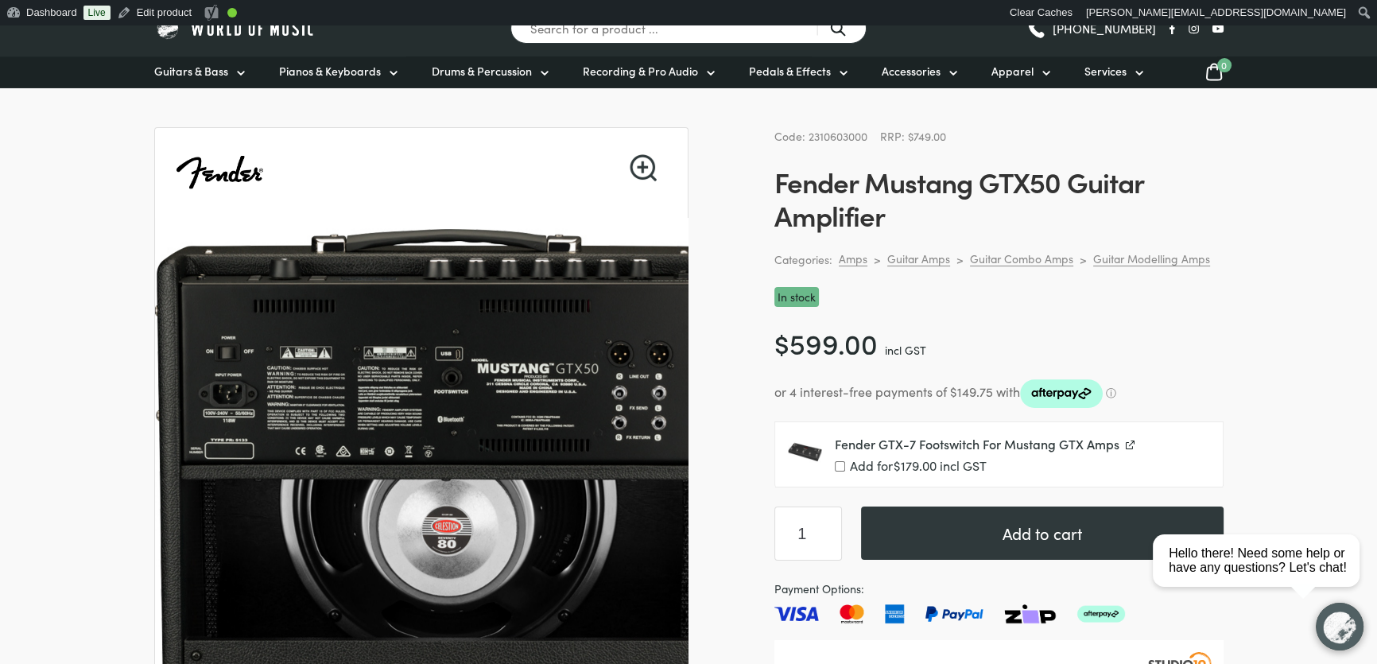
scroll to position [72, 0]
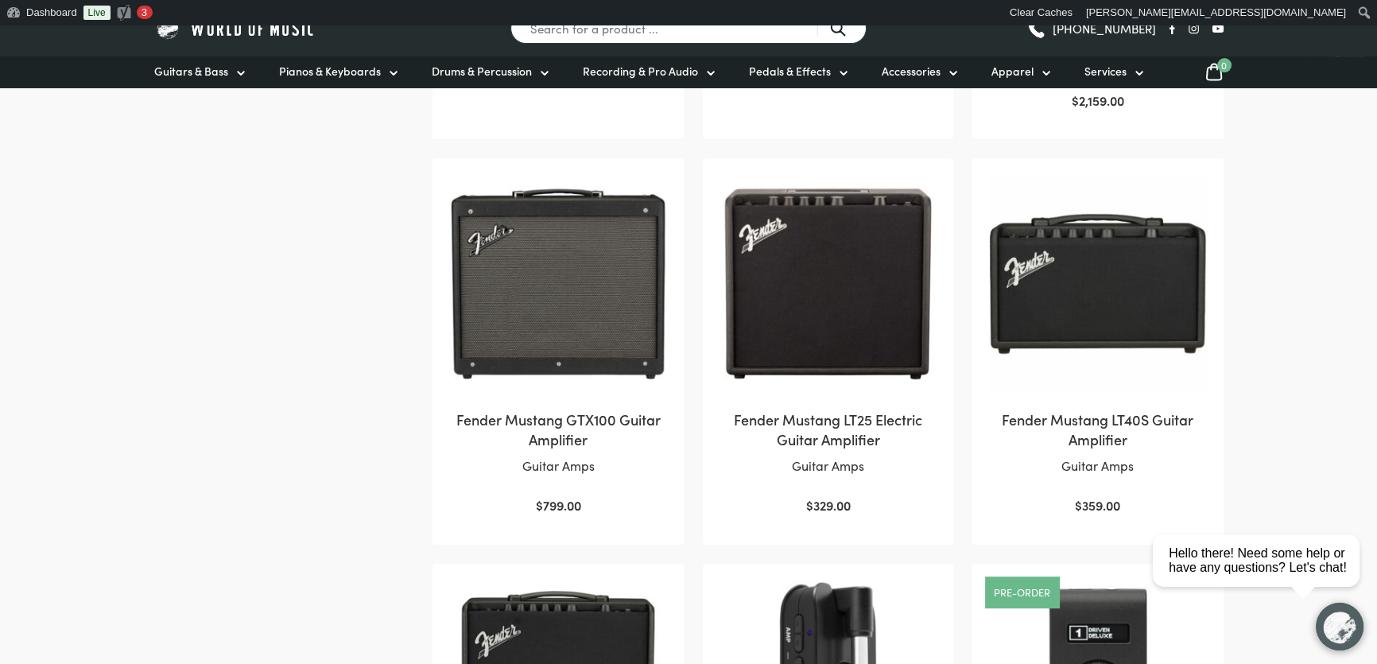
click at [826, 280] on img at bounding box center [827, 283] width 219 height 219
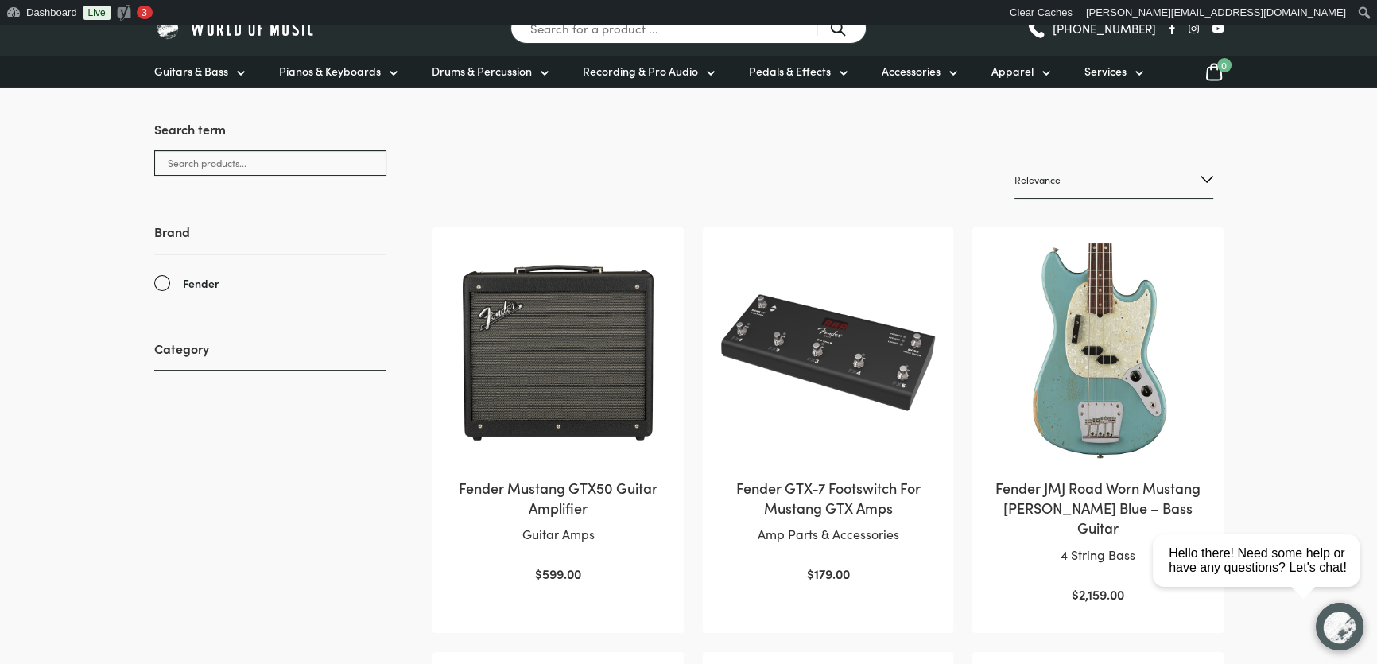
scroll to position [216, 0]
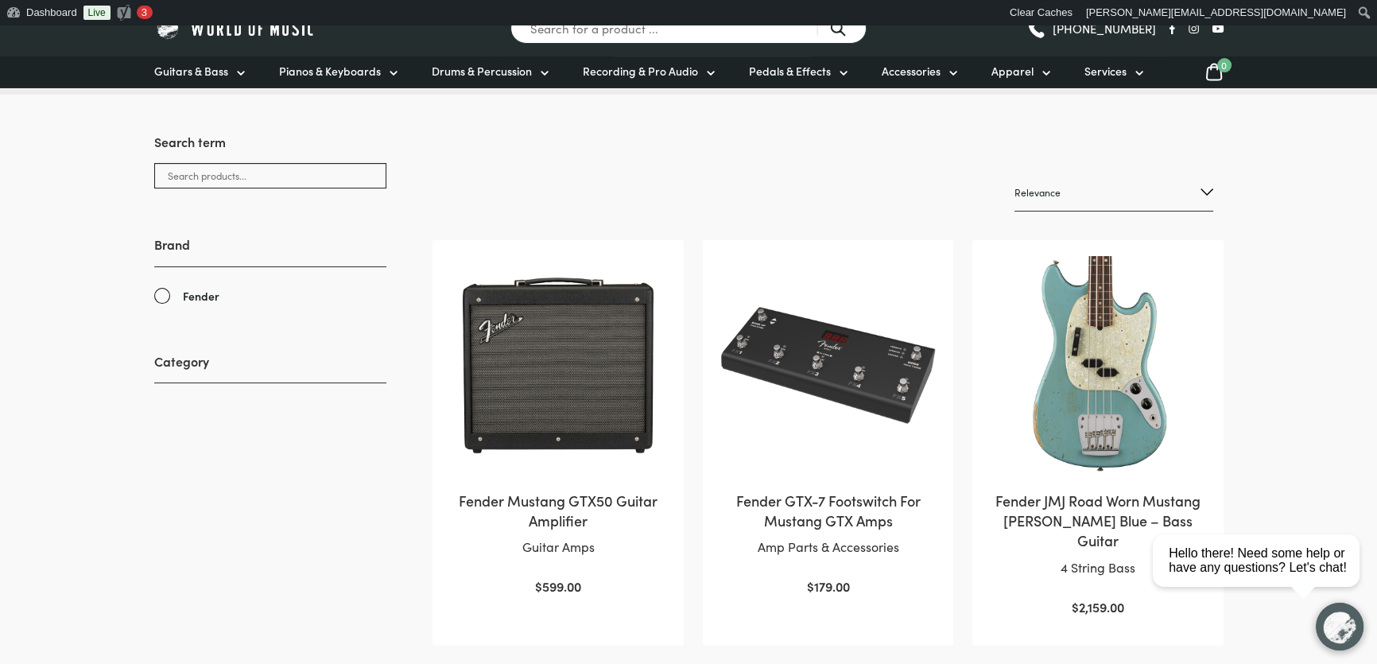
click at [858, 466] on img at bounding box center [827, 365] width 219 height 219
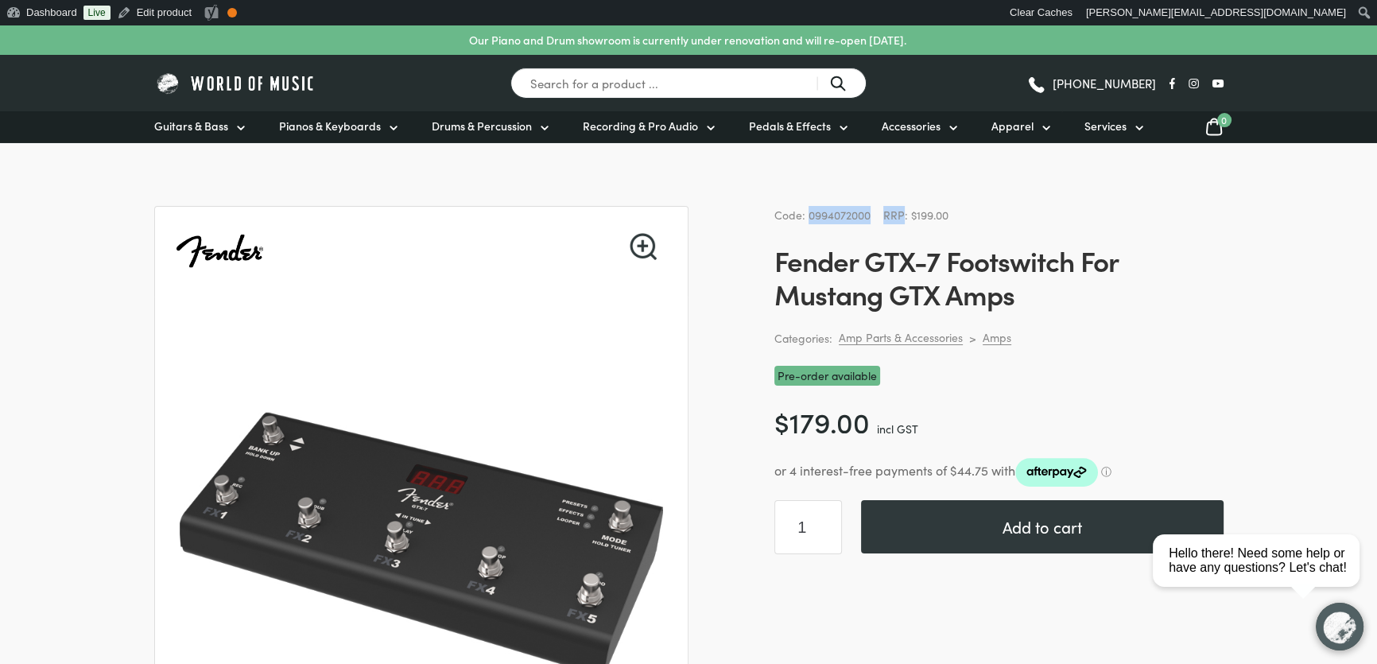
click at [854, 211] on span "Code: 0994072000" at bounding box center [822, 215] width 96 height 16
drag, startPoint x: 873, startPoint y: 213, endPoint x: 808, endPoint y: 207, distance: 66.2
click at [808, 207] on div "Code: 0994072000 RRP: $199.00" at bounding box center [998, 215] width 449 height 18
copy span "0994072000"
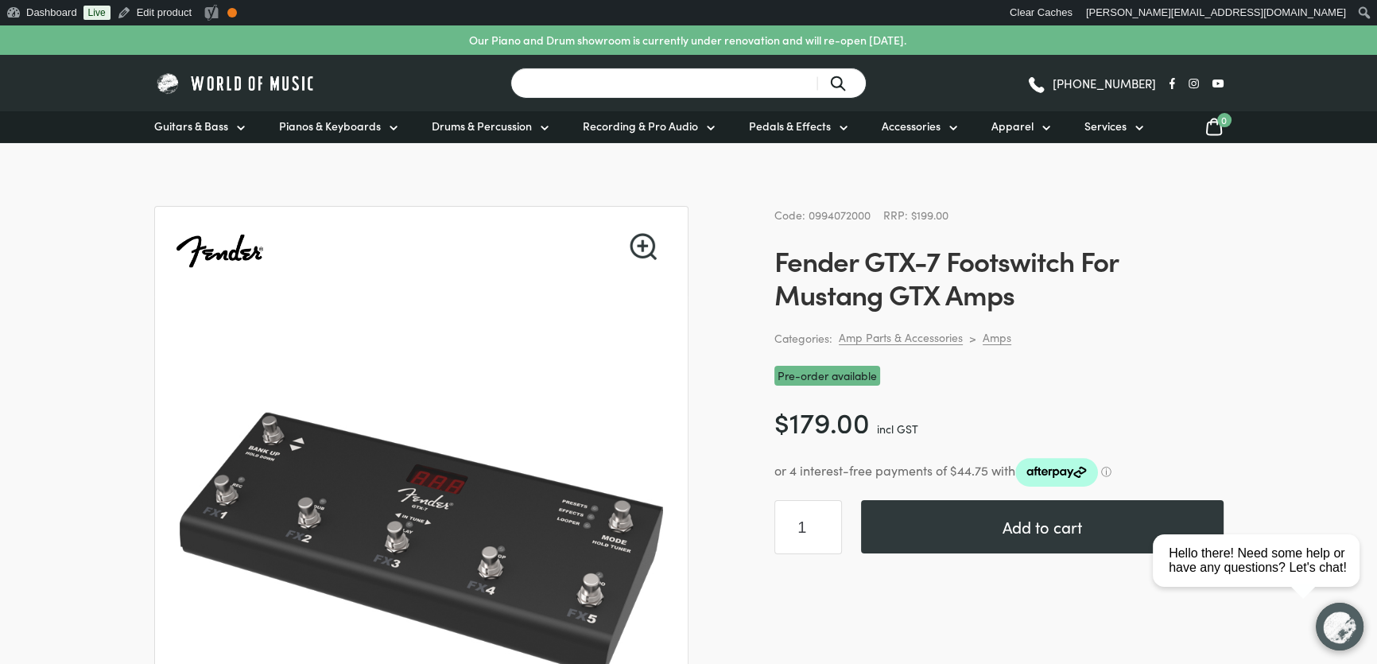
click at [619, 87] on input "Search for a product ..." at bounding box center [688, 83] width 356 height 31
type input "rumble 40"
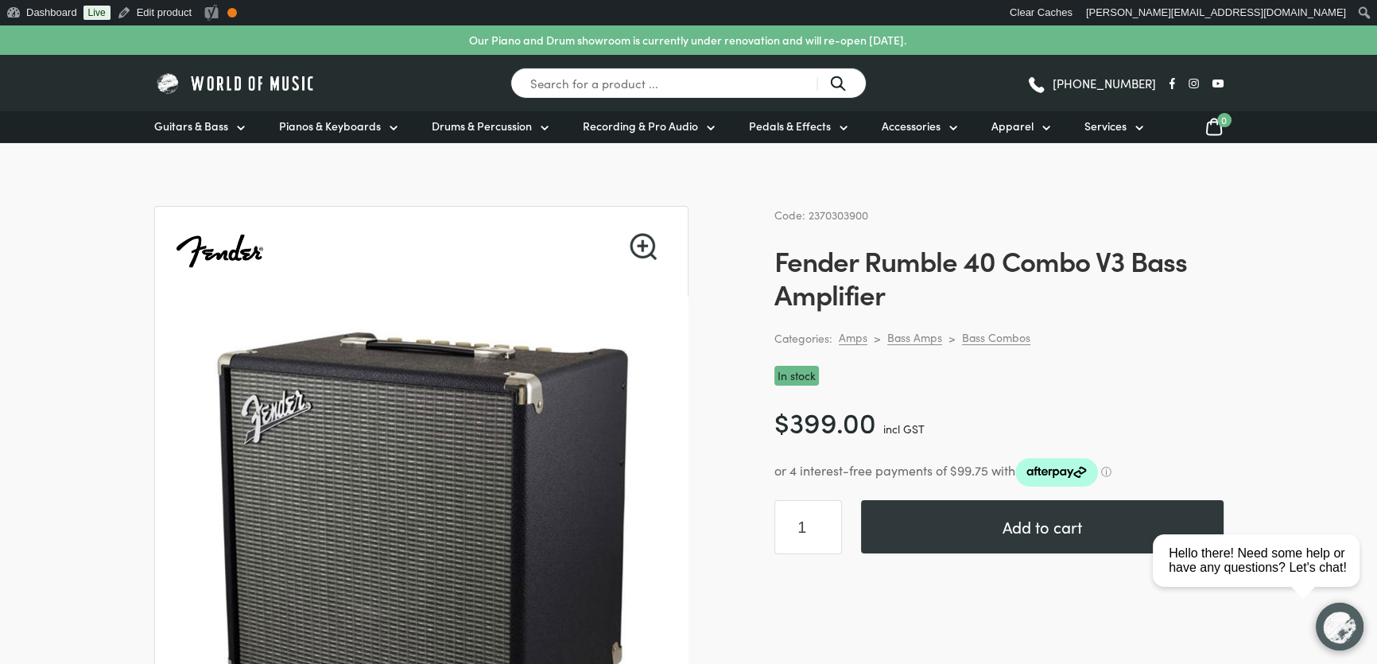
click at [1162, 349] on div "Code: 2370303900 Fender Rumble 40 Combo V3 Bass Amplifier Categories: Amps > Ba…" at bounding box center [998, 561] width 449 height 711
click at [1206, 367] on div "In stock" at bounding box center [998, 376] width 449 height 20
click at [212, 91] on img at bounding box center [235, 83] width 163 height 25
